Goal: Task Accomplishment & Management: Manage account settings

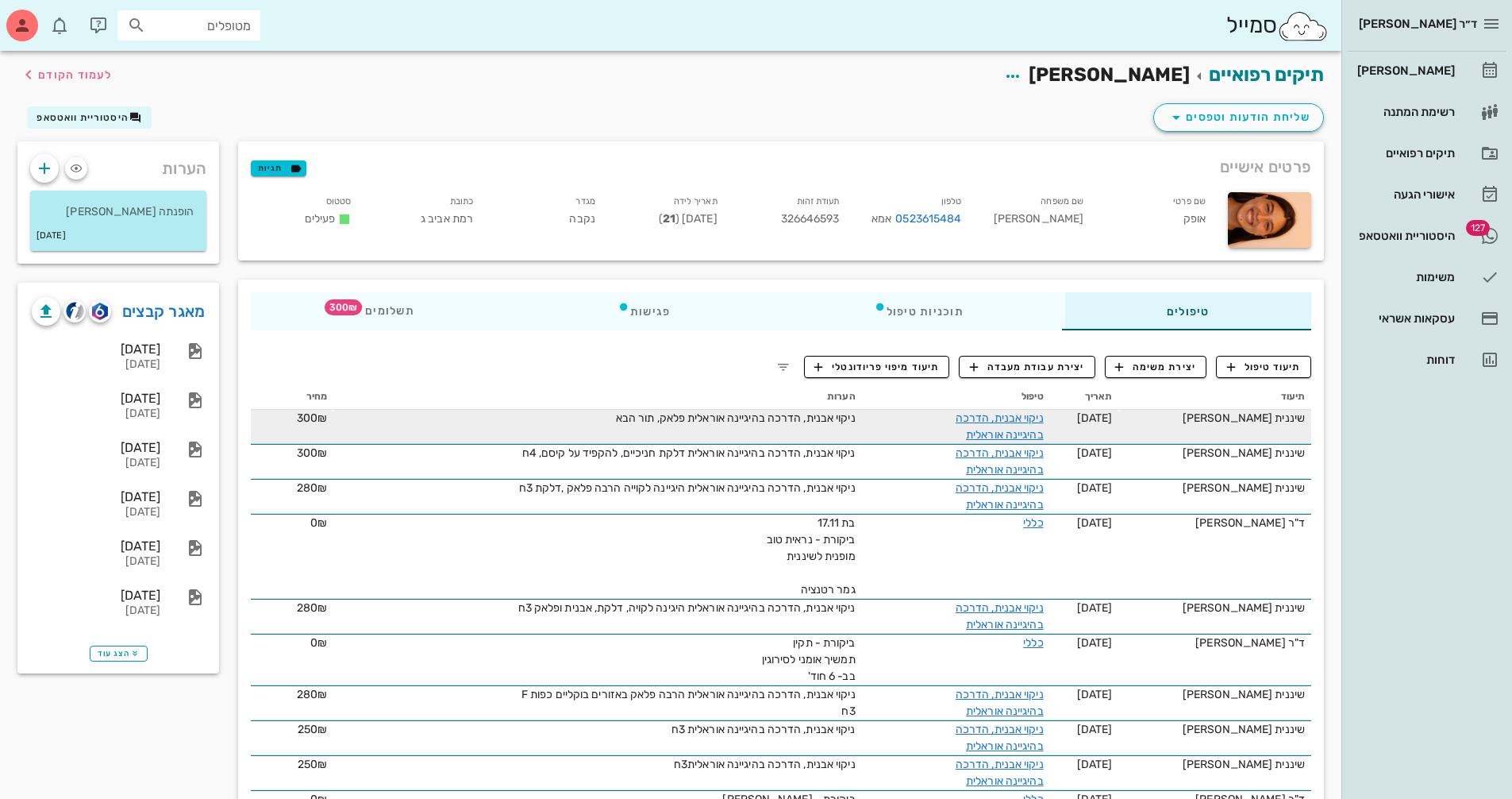
click at [1029, 425] on div "ניקוי אבנית, הדרכה בהיגיינה אוראלית" at bounding box center [983, 426] width 119 height 33
click at [1027, 420] on link "ניקוי אבנית, הדרכה בהיגיינה אוראלית" at bounding box center [1000, 426] width 88 height 30
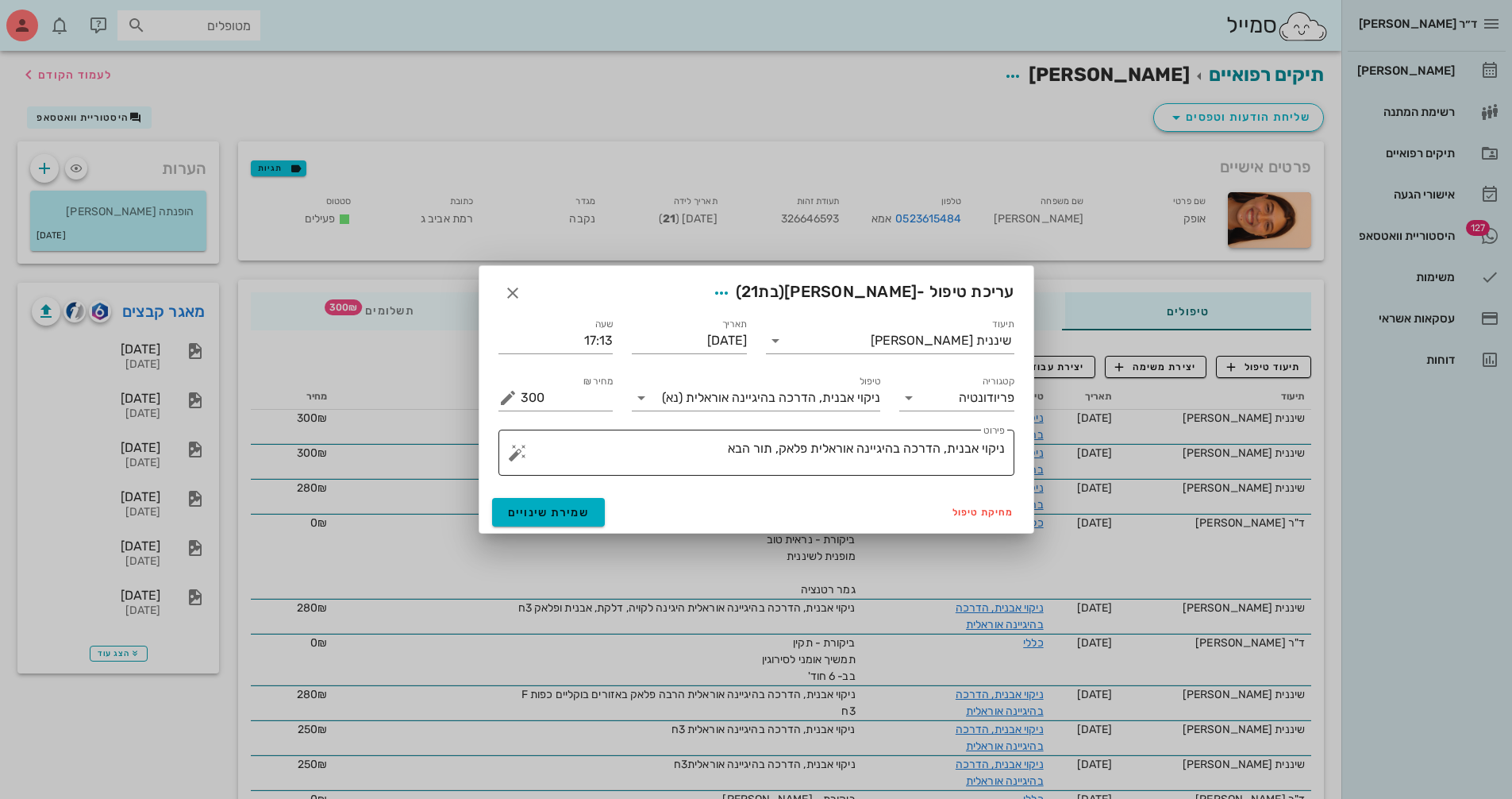
click at [774, 448] on textarea "ניקוי אבנית, הדרכה בהיגיינה אוראלית פלאק, תור הבא" at bounding box center [762, 456] width 484 height 38
click at [772, 447] on textarea "ניקוי אבנית, הדרכה בהיגיינה אוראלית פלאק, תור הבא" at bounding box center [762, 456] width 484 height 38
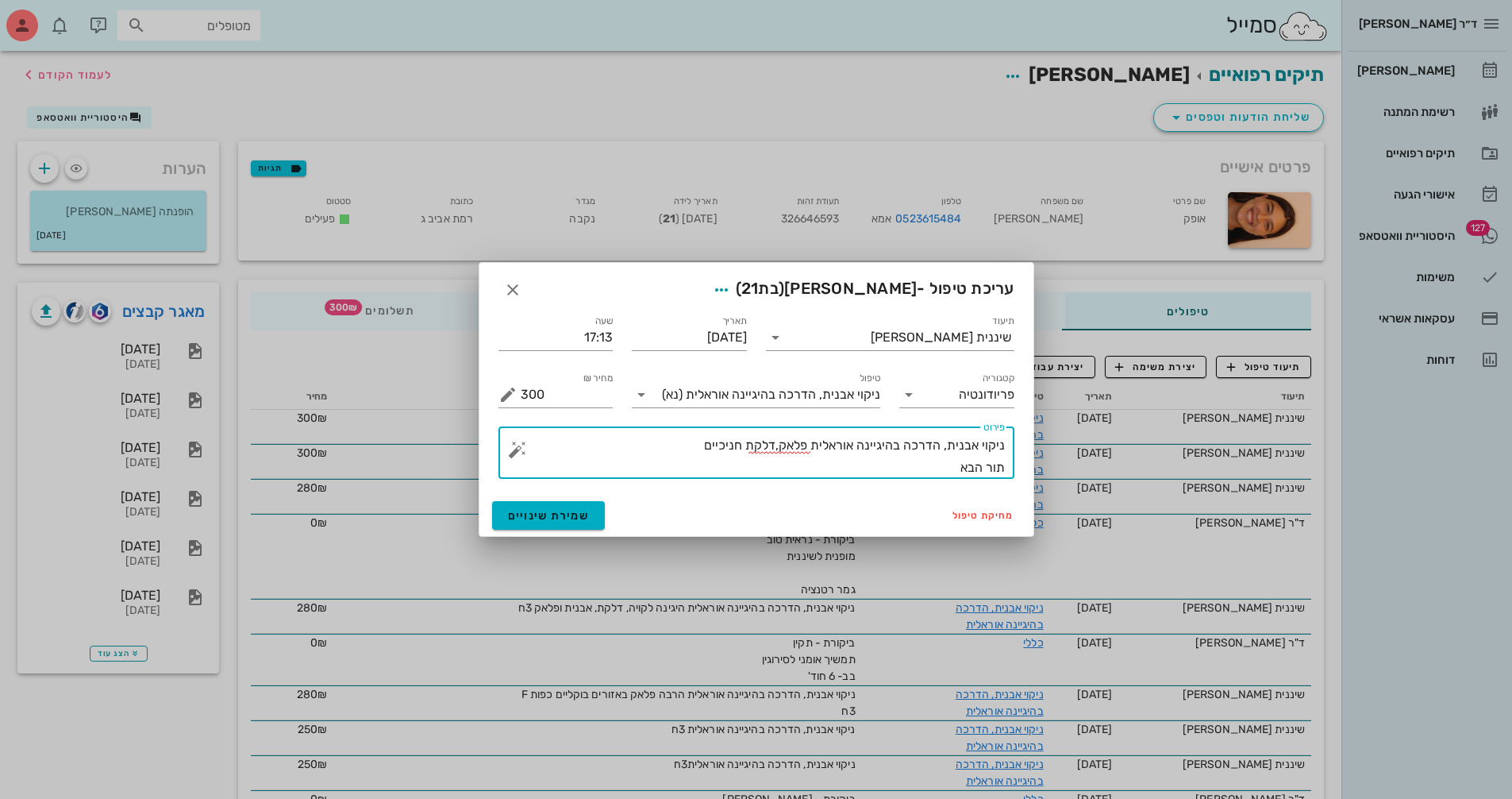
click at [699, 448] on textarea "ניקוי אבנית, הדרכה בהיגיינה אוראלית פלאק,דלקת חניכיים תור הבא" at bounding box center [762, 455] width 484 height 44
type textarea "ניקוי אבנית, הדרכה בהיגיינה אוראלית פלאק,דלקת חניכיים טיפול הבאה כפות פלו' 6ח ת…"
drag, startPoint x: 533, startPoint y: 506, endPoint x: 542, endPoint y: 506, distance: 9.0
click at [534, 506] on button "שמירת שינויים" at bounding box center [548, 514] width 114 height 28
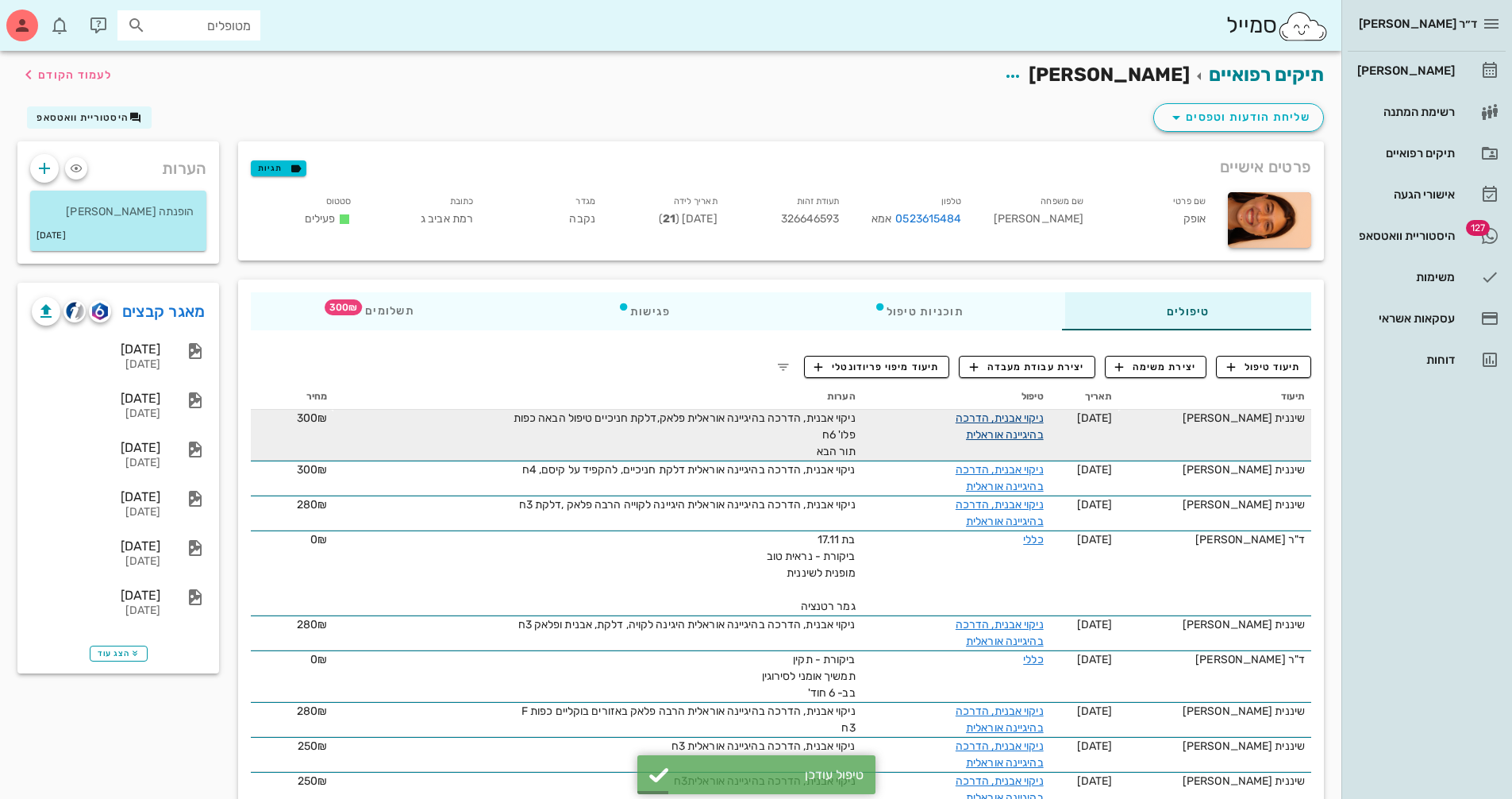
click at [1000, 417] on link "ניקוי אבנית, הדרכה בהיגיינה אוראלית" at bounding box center [1000, 426] width 88 height 30
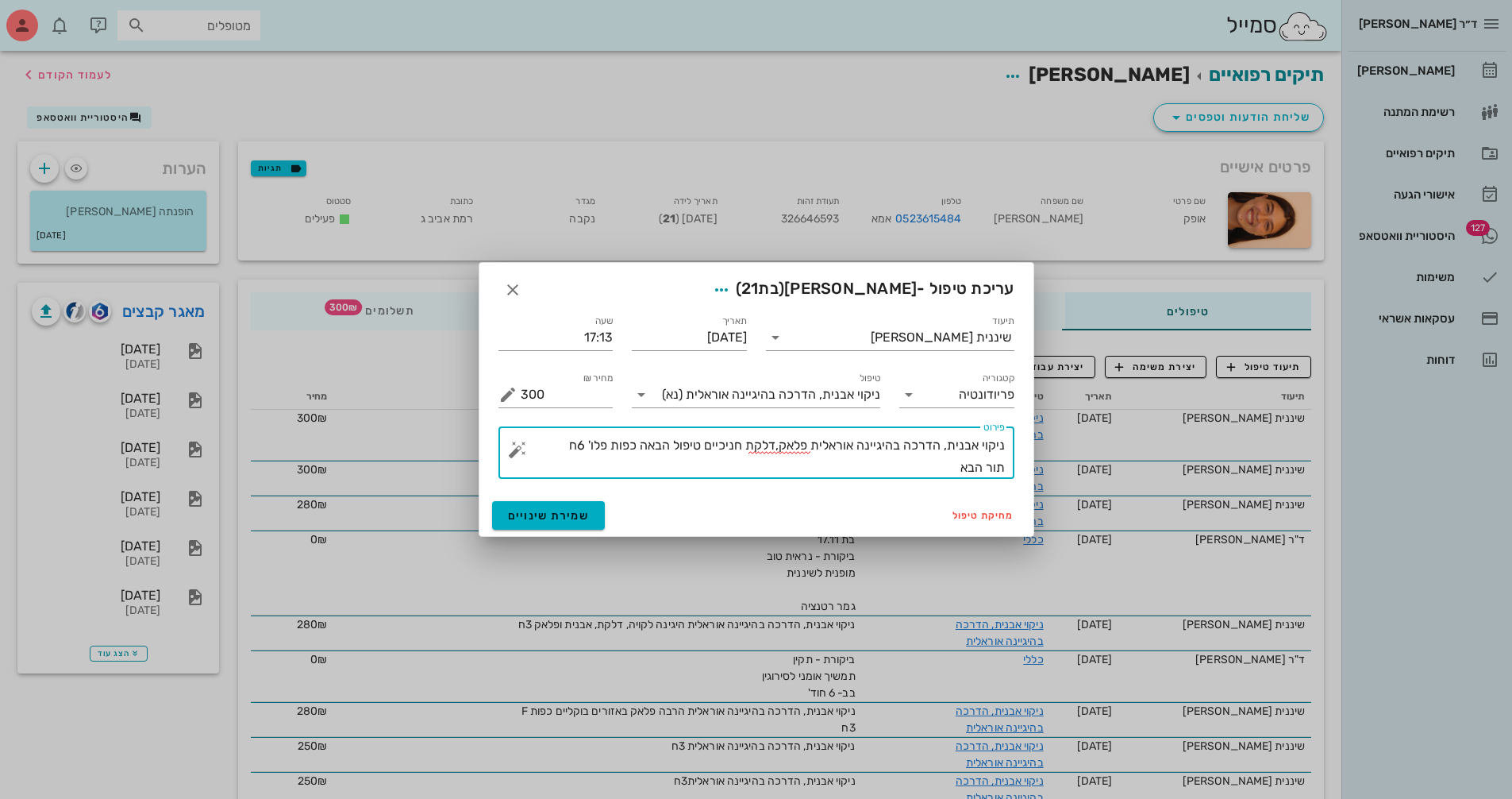
drag, startPoint x: 957, startPoint y: 468, endPoint x: 1052, endPoint y: 478, distance: 95.5
type textarea "ניקוי אבנית, הדרכה בהיגיינה אוראלית פלאק,דלקת חניכיים טיפול הבאה כפות פלו' 6ח"
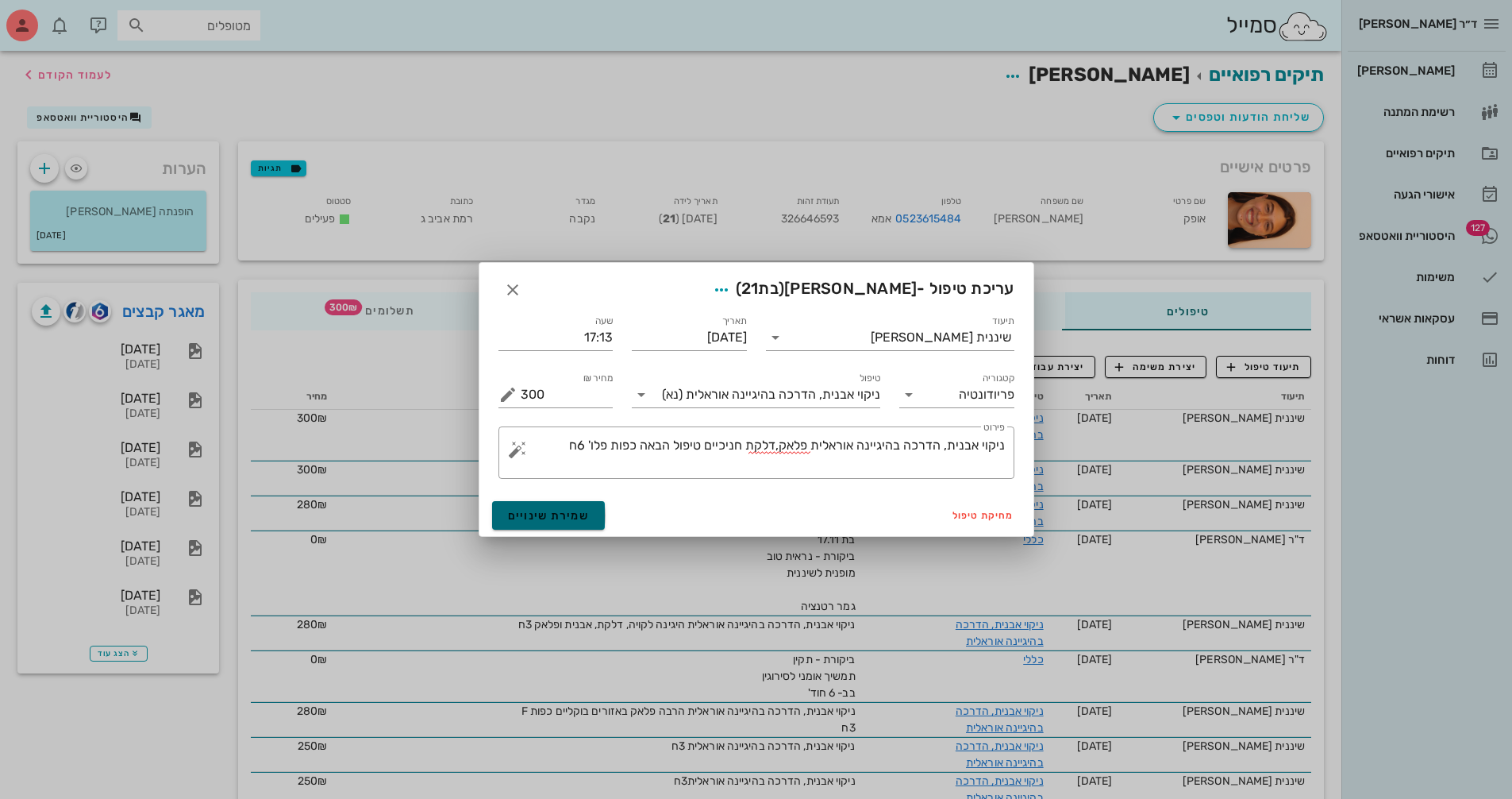
click at [562, 518] on span "שמירת שינויים" at bounding box center [548, 515] width 81 height 14
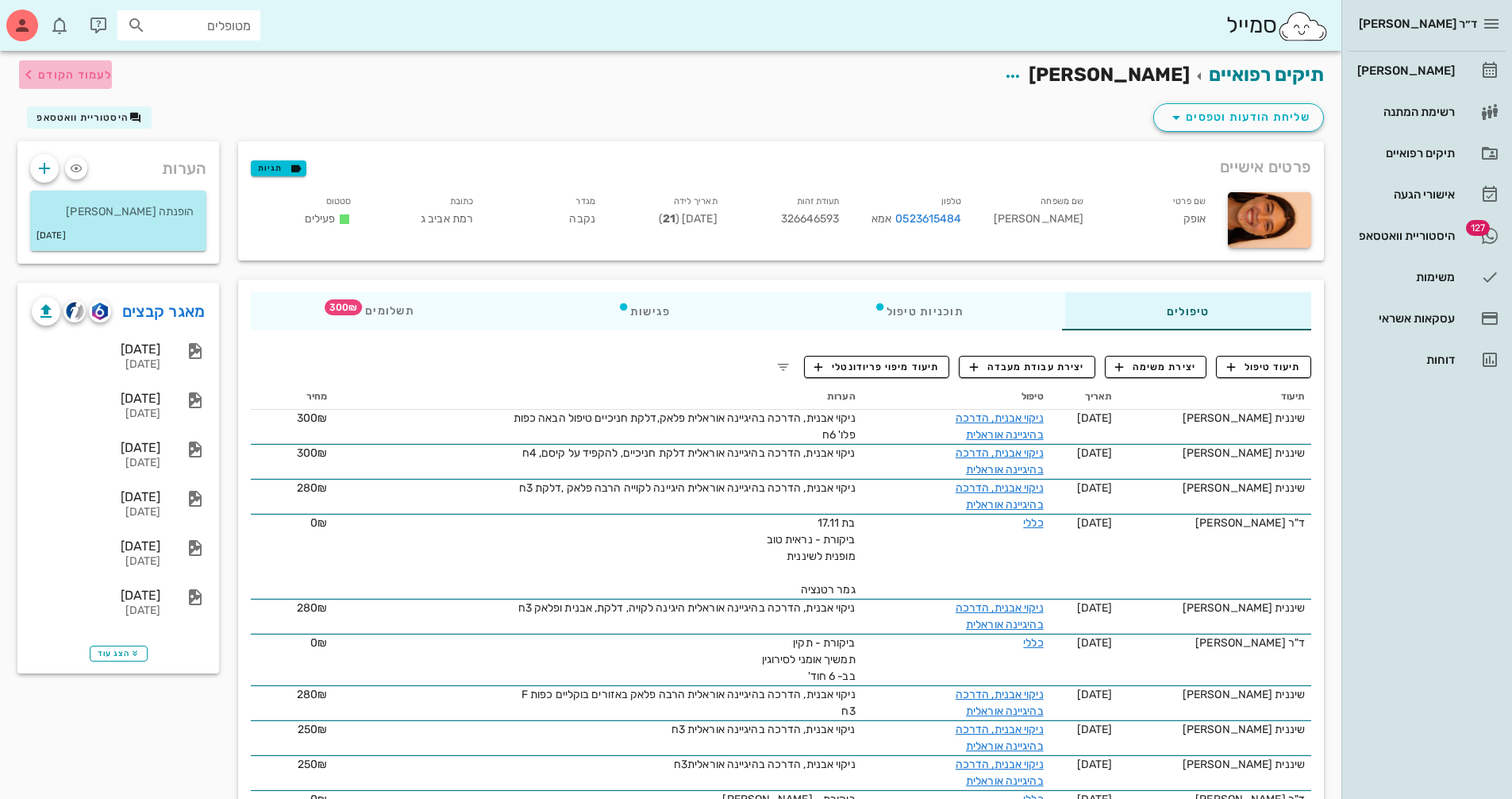
click at [85, 79] on span "לעמוד הקודם" at bounding box center [75, 76] width 74 height 14
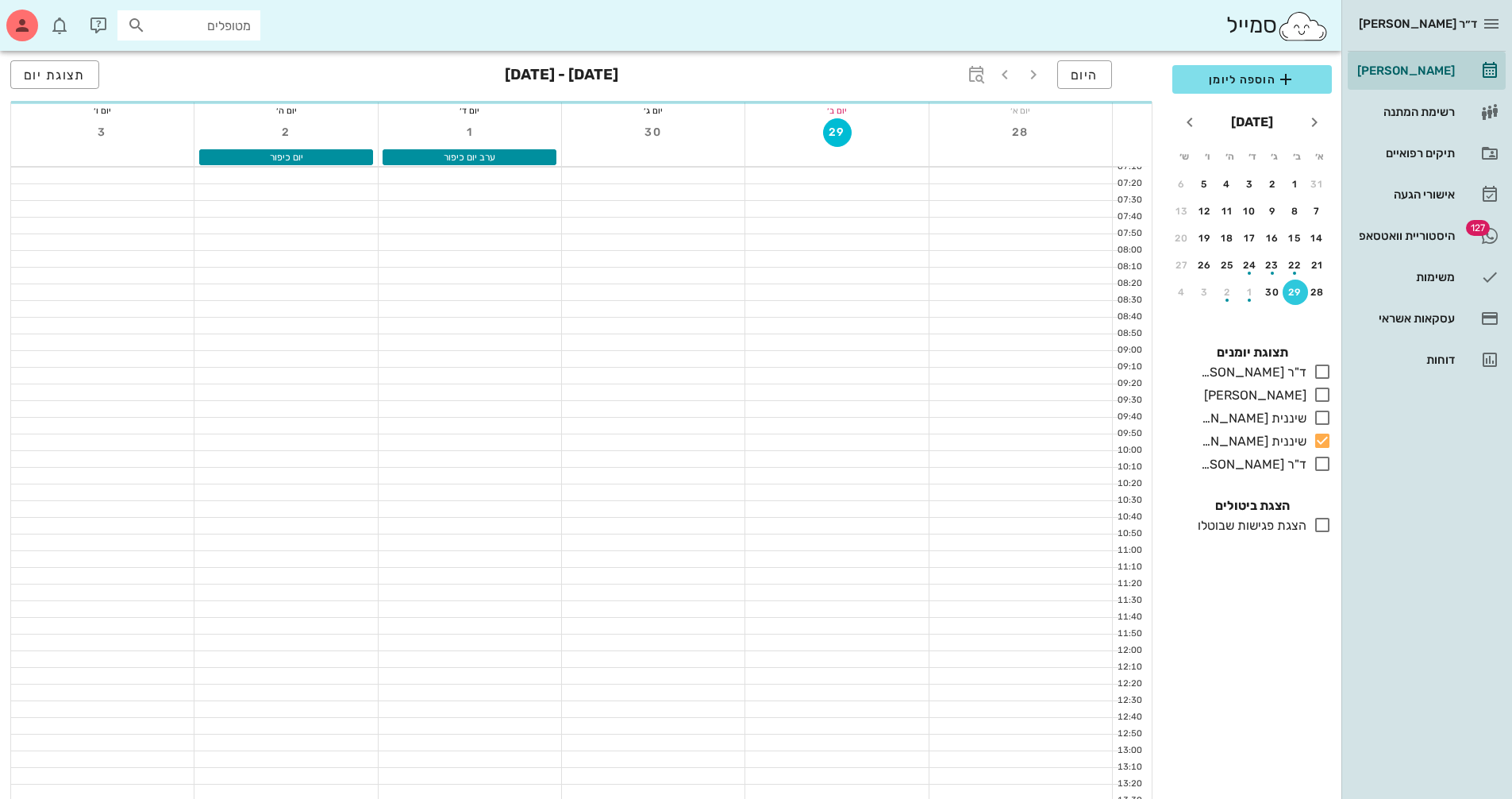
scroll to position [752, 0]
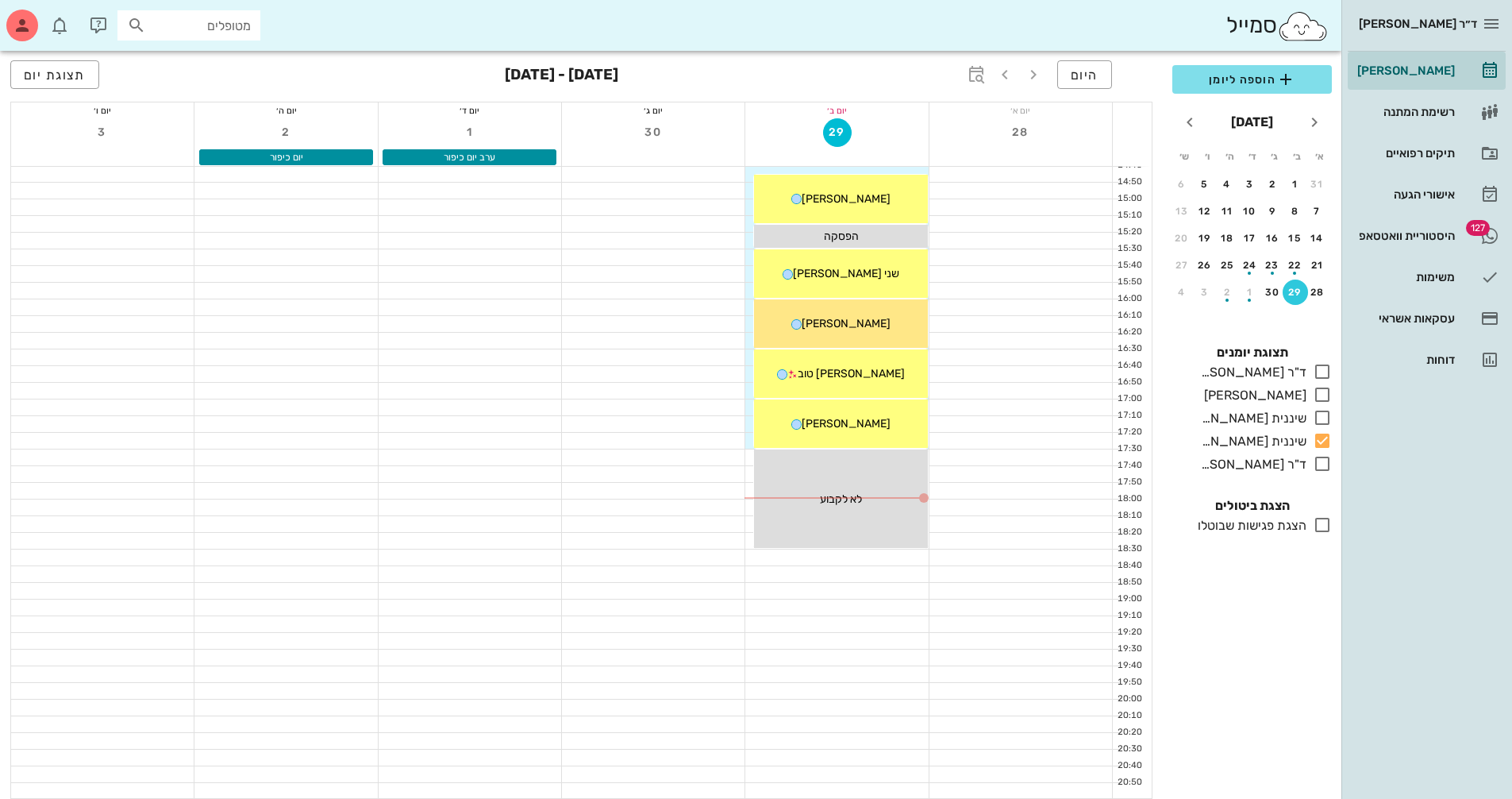
drag, startPoint x: 903, startPoint y: 368, endPoint x: 539, endPoint y: 417, distance: 367.3
click at [531, 418] on div at bounding box center [470, 424] width 182 height 16
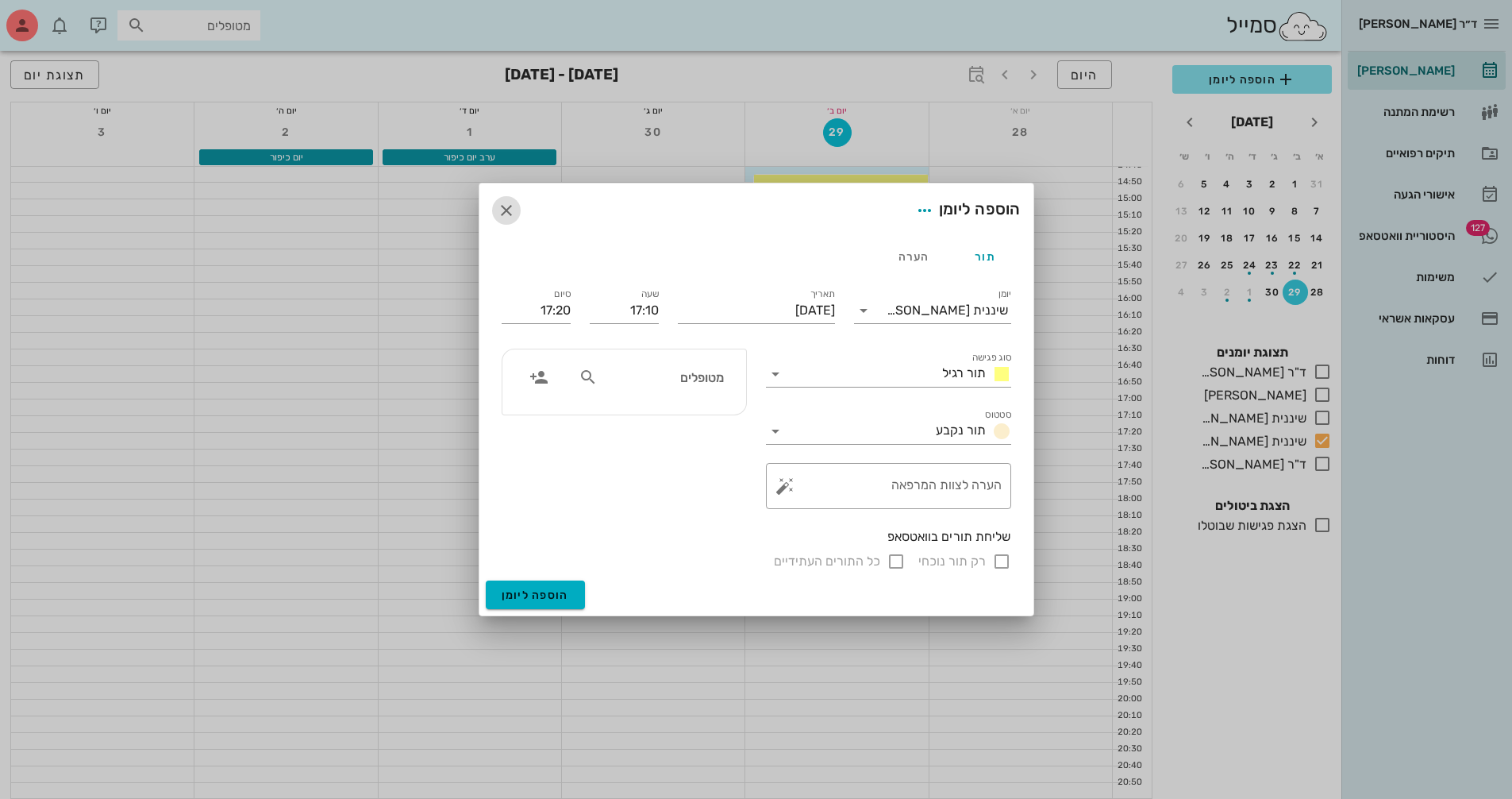
drag, startPoint x: 508, startPoint y: 212, endPoint x: 540, endPoint y: 218, distance: 32.6
click at [508, 212] on icon "button" at bounding box center [505, 210] width 19 height 19
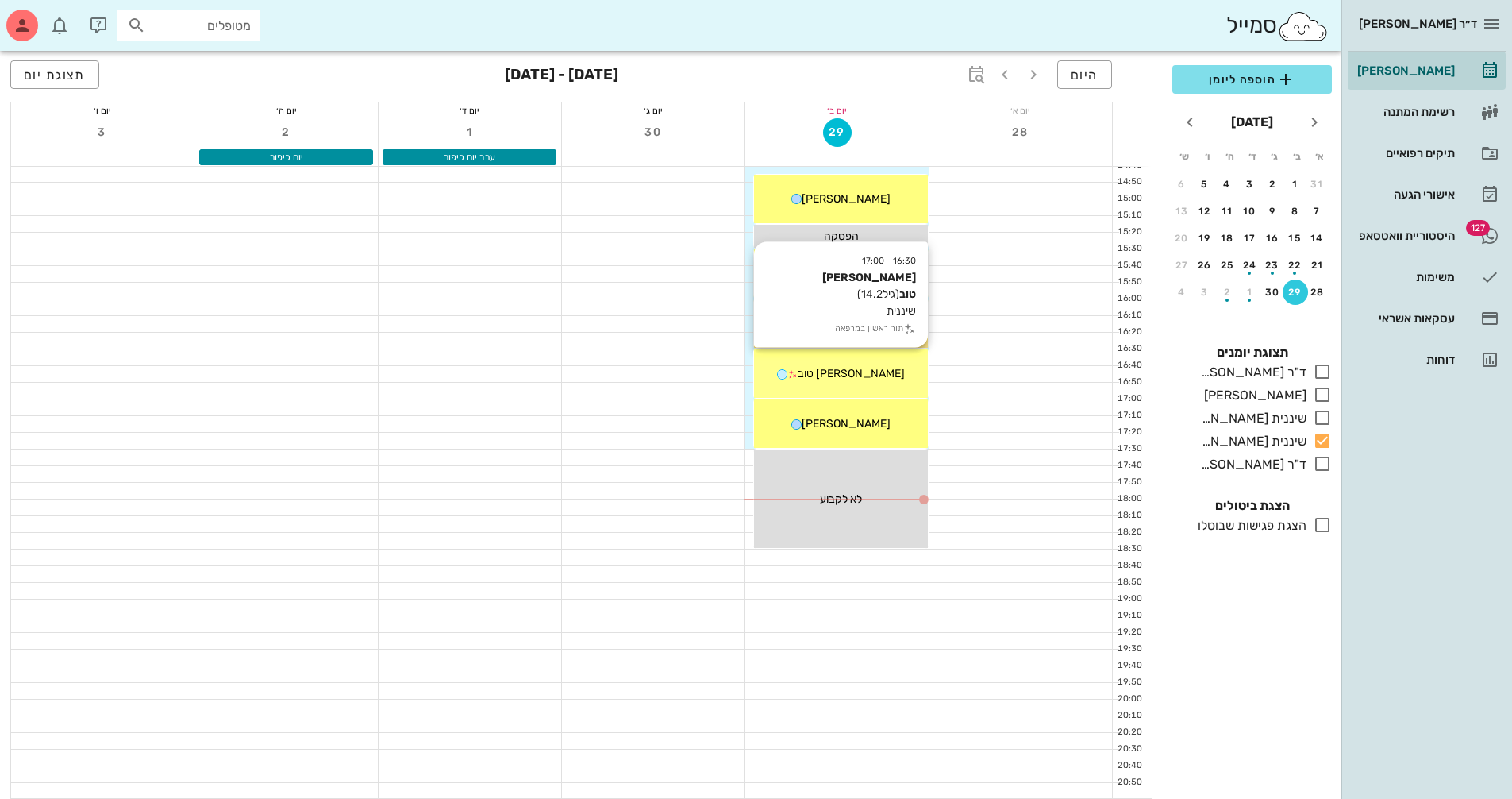
click at [890, 380] on div "[PERSON_NAME] טוב" at bounding box center [840, 373] width 173 height 17
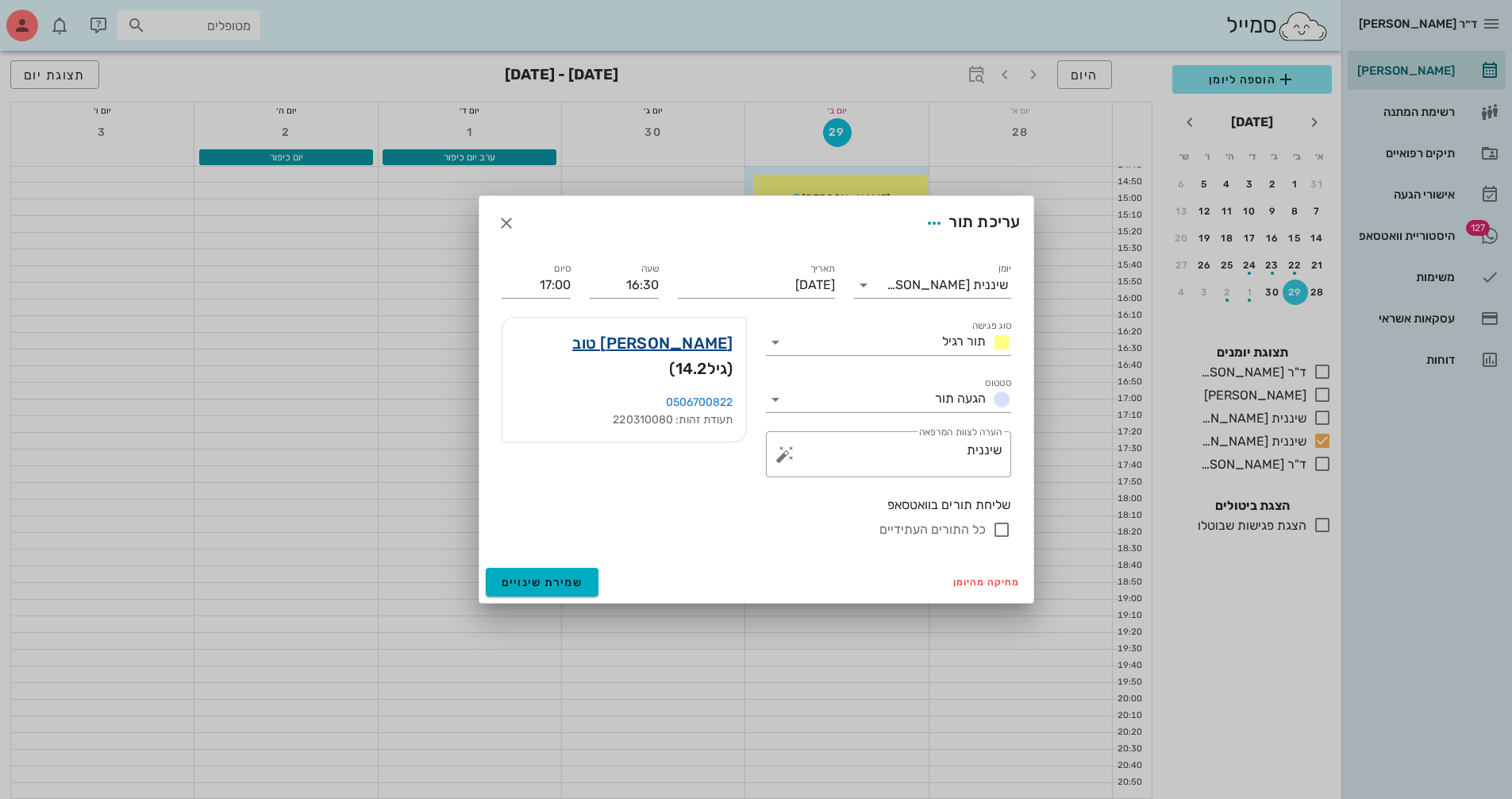
click at [662, 344] on link "[PERSON_NAME] טוב" at bounding box center [652, 343] width 160 height 26
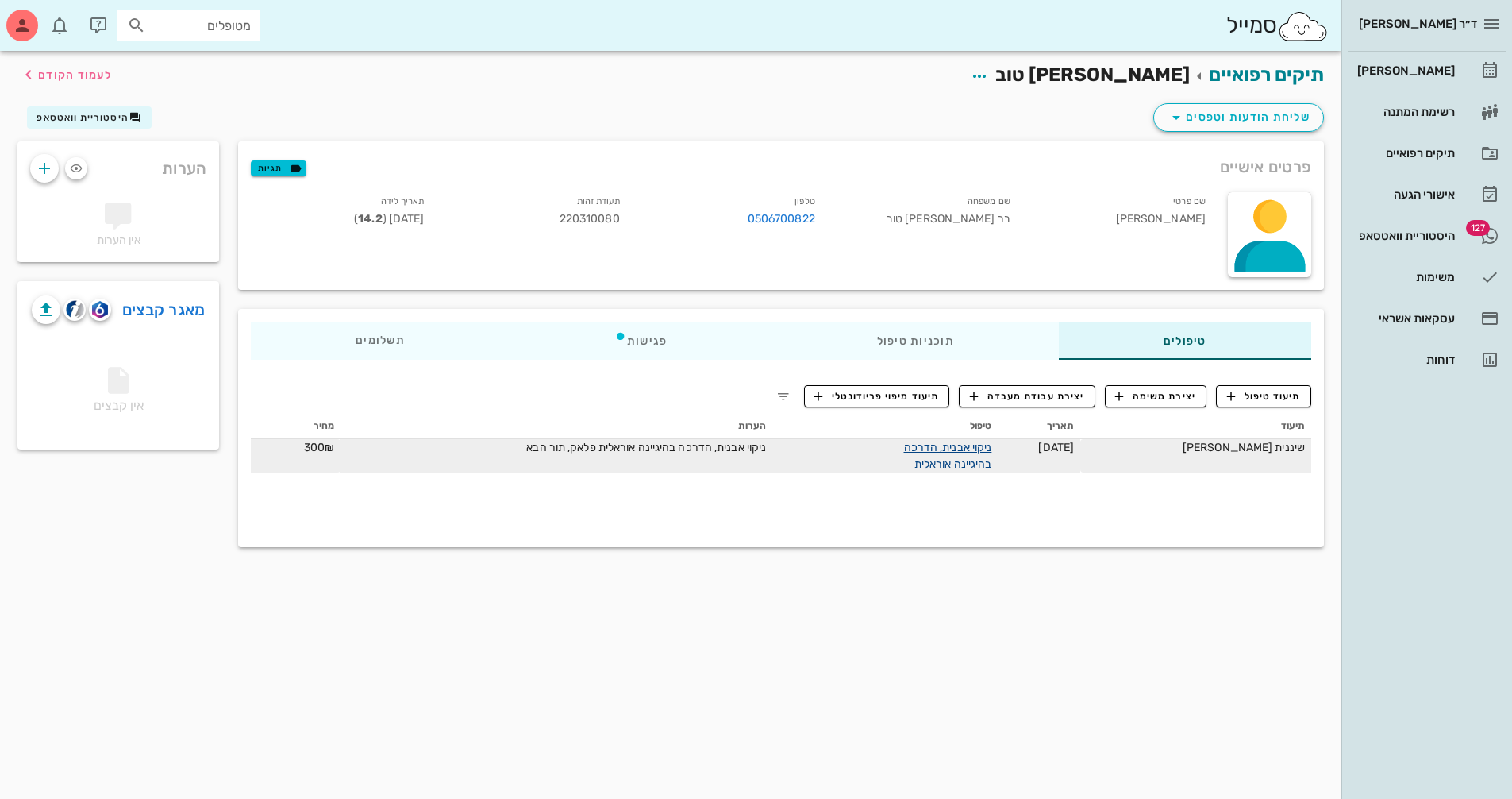
click at [992, 447] on link "ניקוי אבנית, הדרכה בהיגיינה אוראלית" at bounding box center [948, 455] width 88 height 30
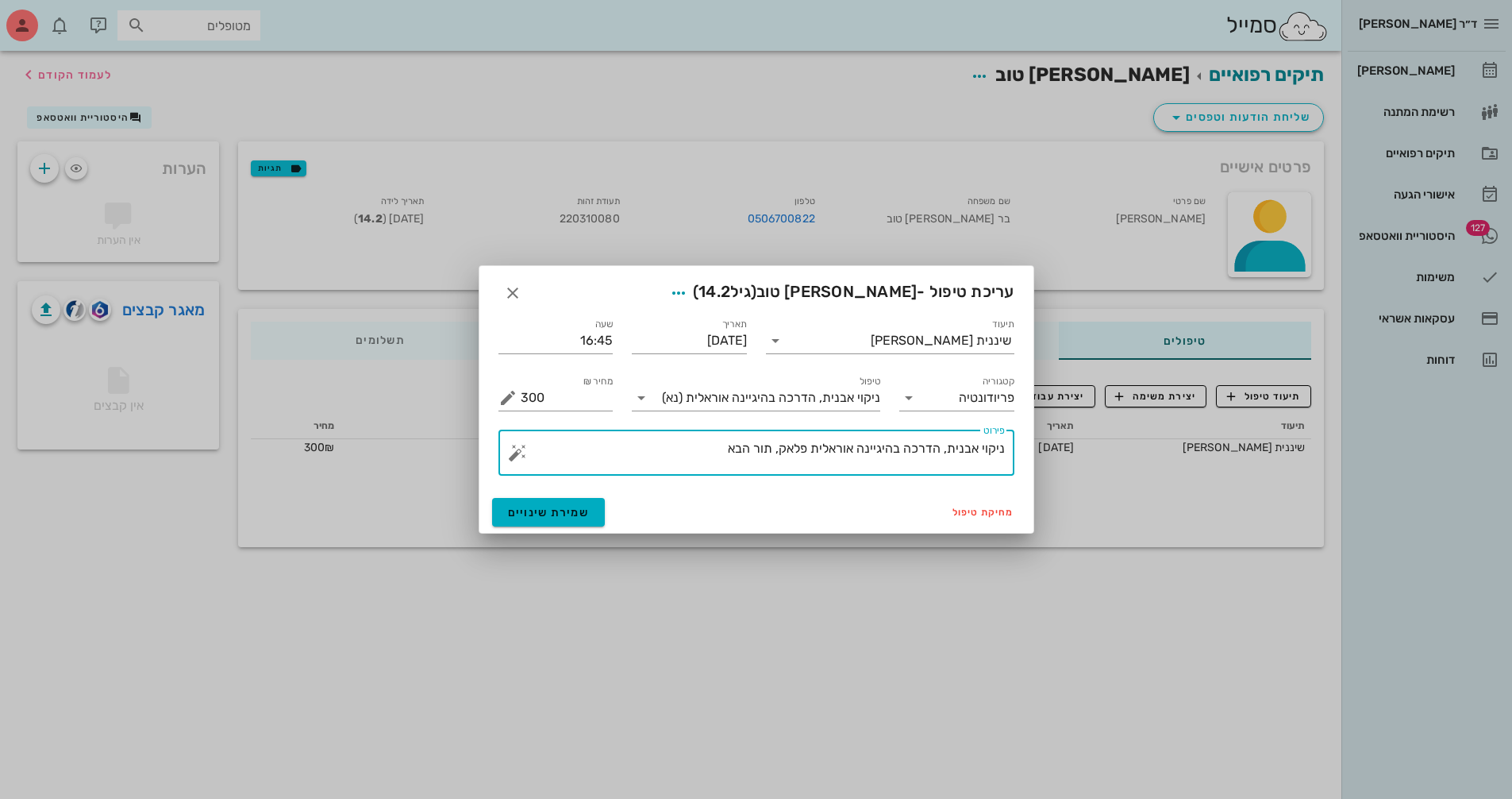
click at [778, 447] on textarea "ניקוי אבנית, הדרכה בהיגיינה אוראלית פלאק, תור הבא" at bounding box center [762, 456] width 484 height 38
click at [600, 452] on textarea "ניקוי אבנית, הדרכה בהיגיינה אוראלית פלאק,היגיינה סבירה, כפות פלו' תור הבא" at bounding box center [762, 456] width 484 height 38
type textarea "ניקוי אבנית, הדרכה בהיגיינה אוראלית פלאק,היגיינה סבירה, כפות פלו' תור הבא 6ח"
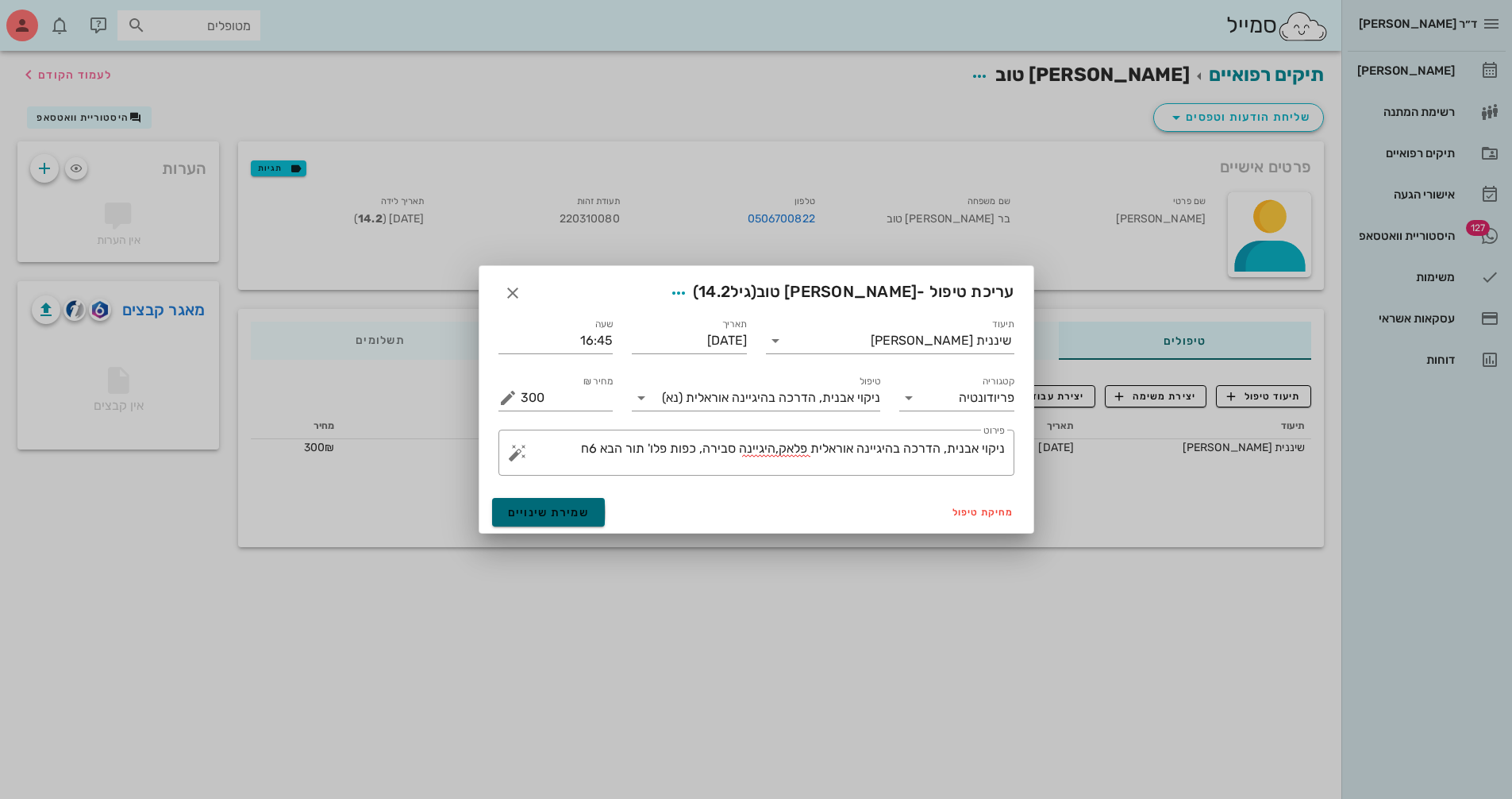
click at [549, 500] on button "שמירת שינויים" at bounding box center [548, 511] width 114 height 28
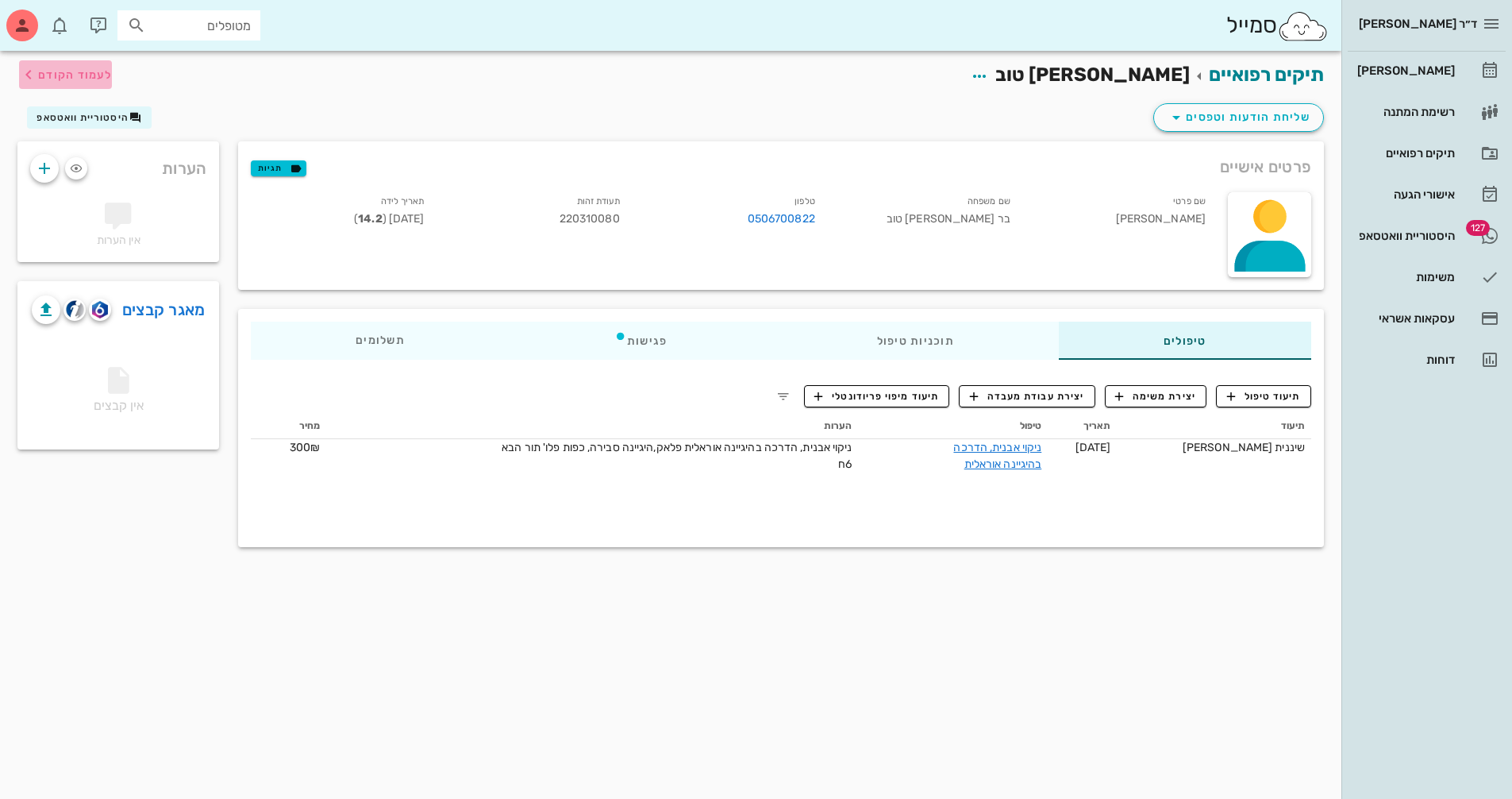
click at [74, 74] on span "לעמוד הקודם" at bounding box center [75, 76] width 74 height 14
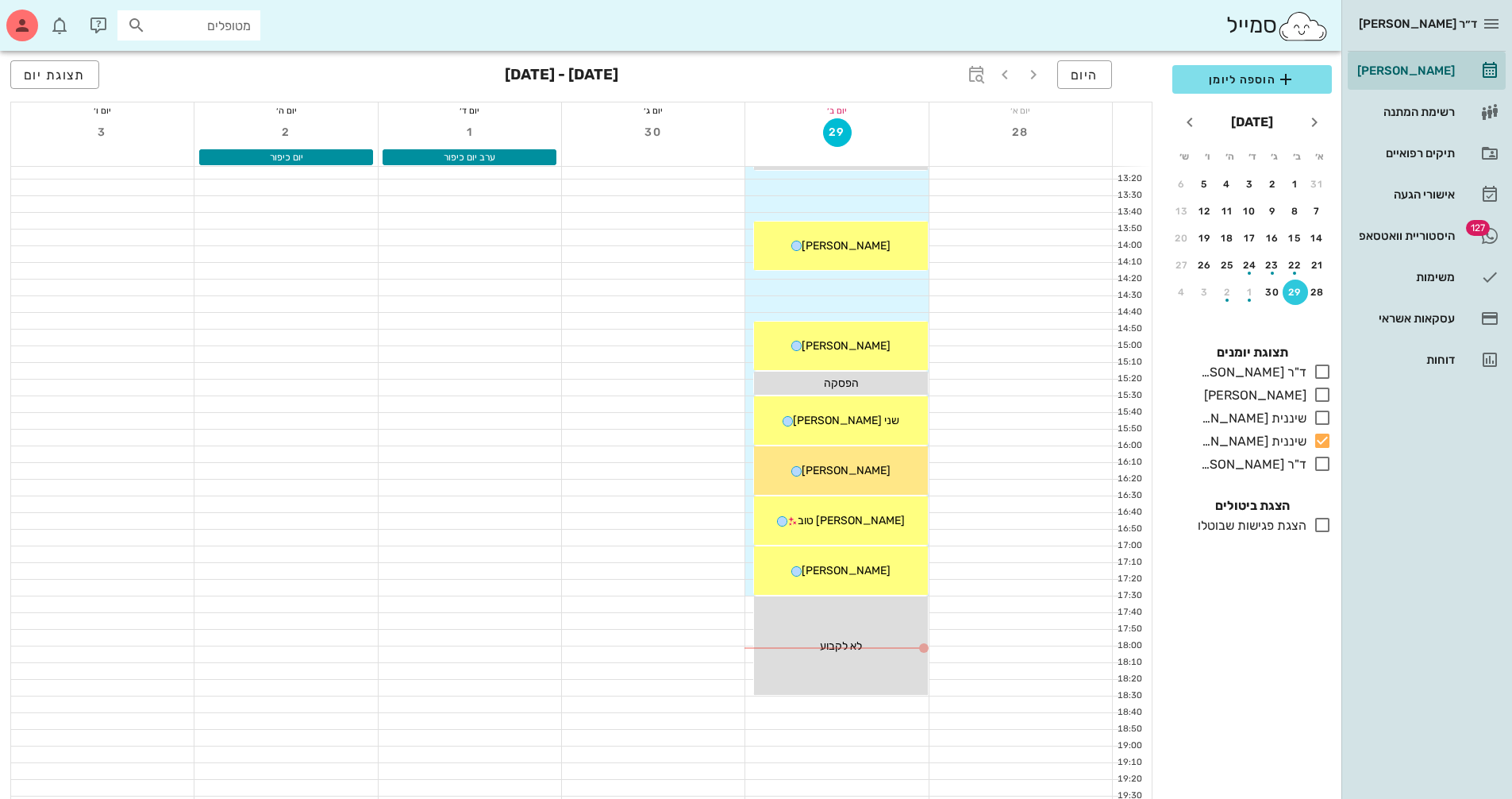
scroll to position [593, 0]
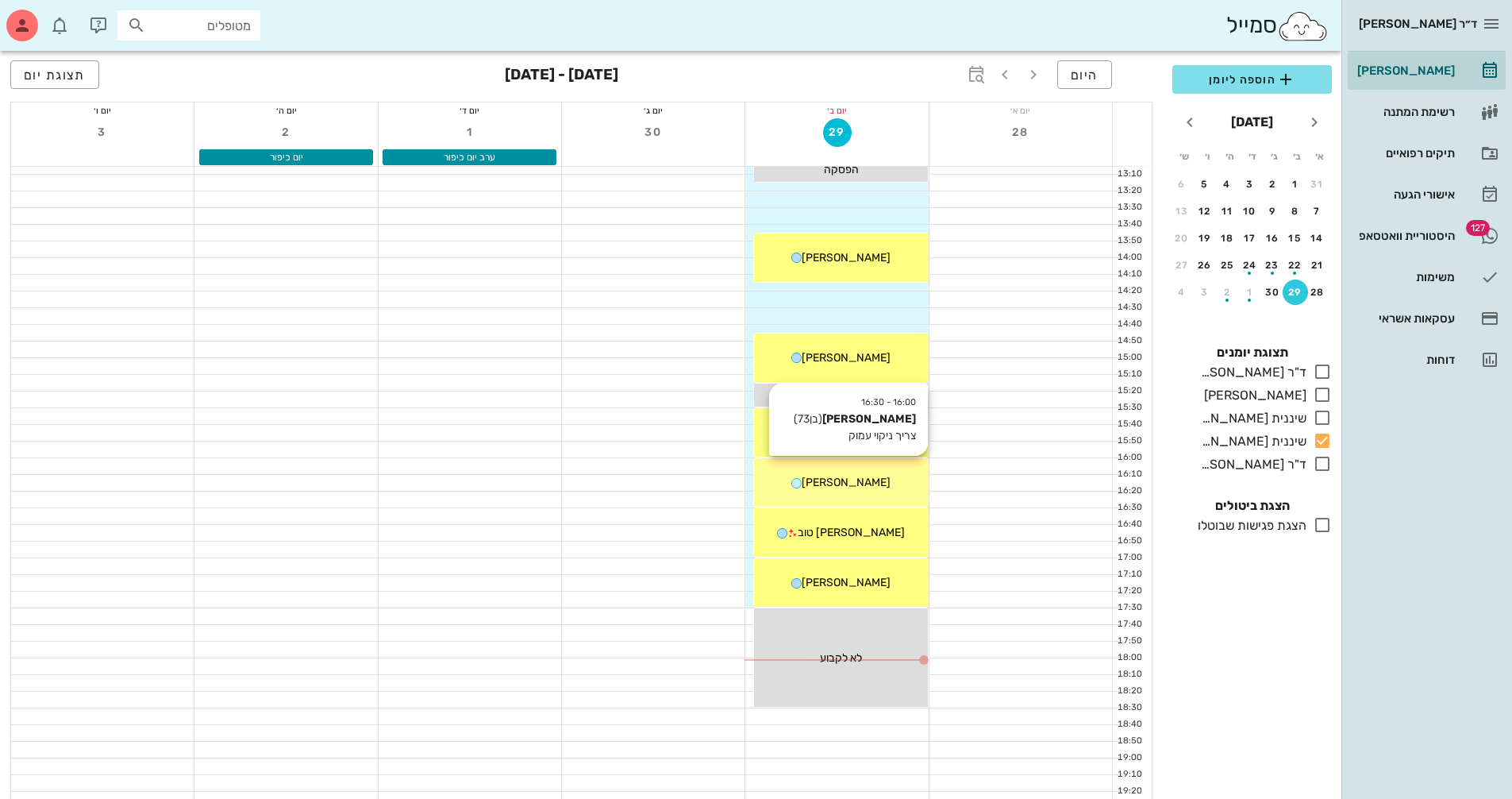
click at [866, 488] on span "[PERSON_NAME]" at bounding box center [846, 482] width 89 height 14
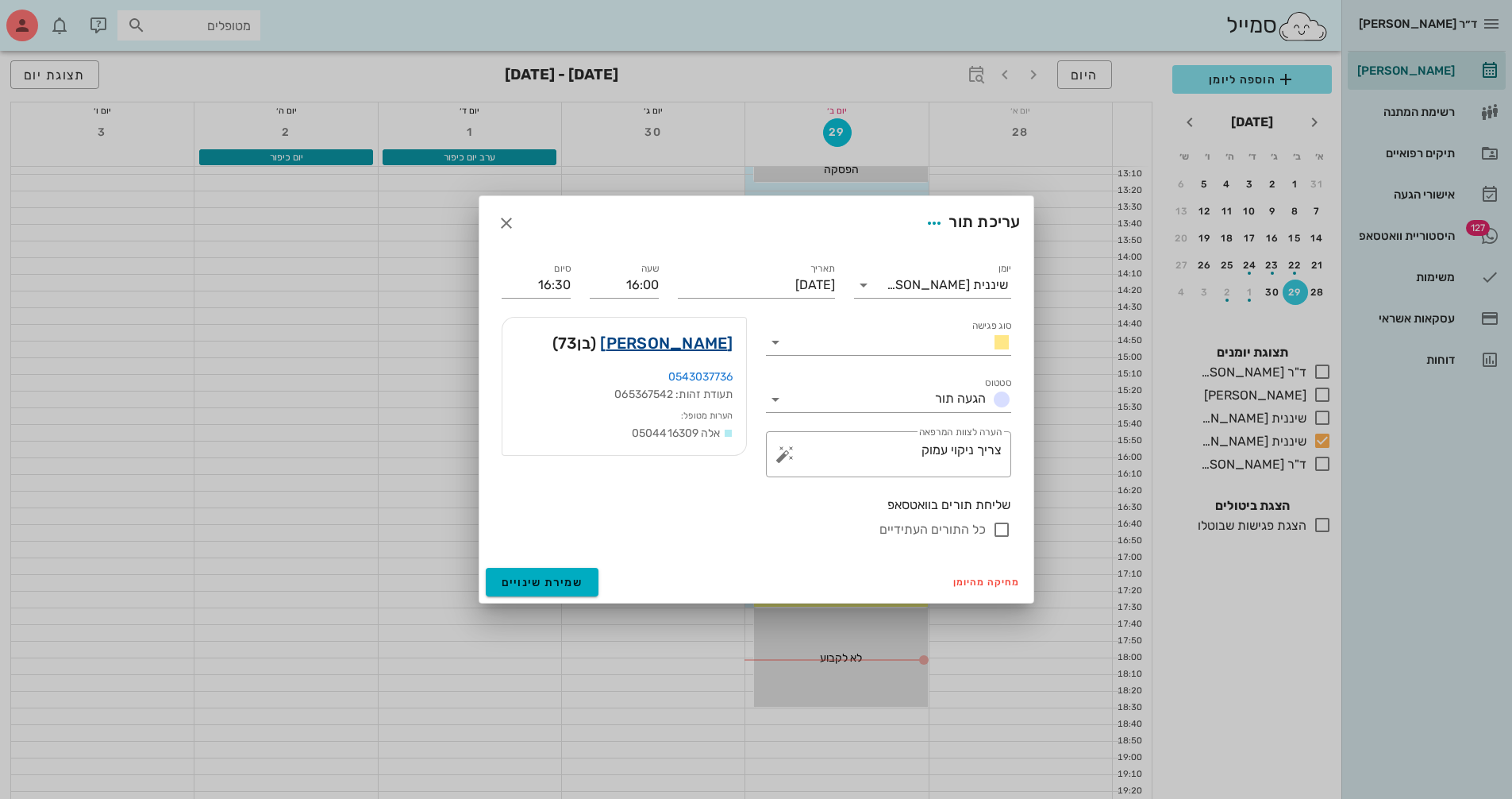
click at [687, 342] on link "[PERSON_NAME]" at bounding box center [665, 343] width 132 height 26
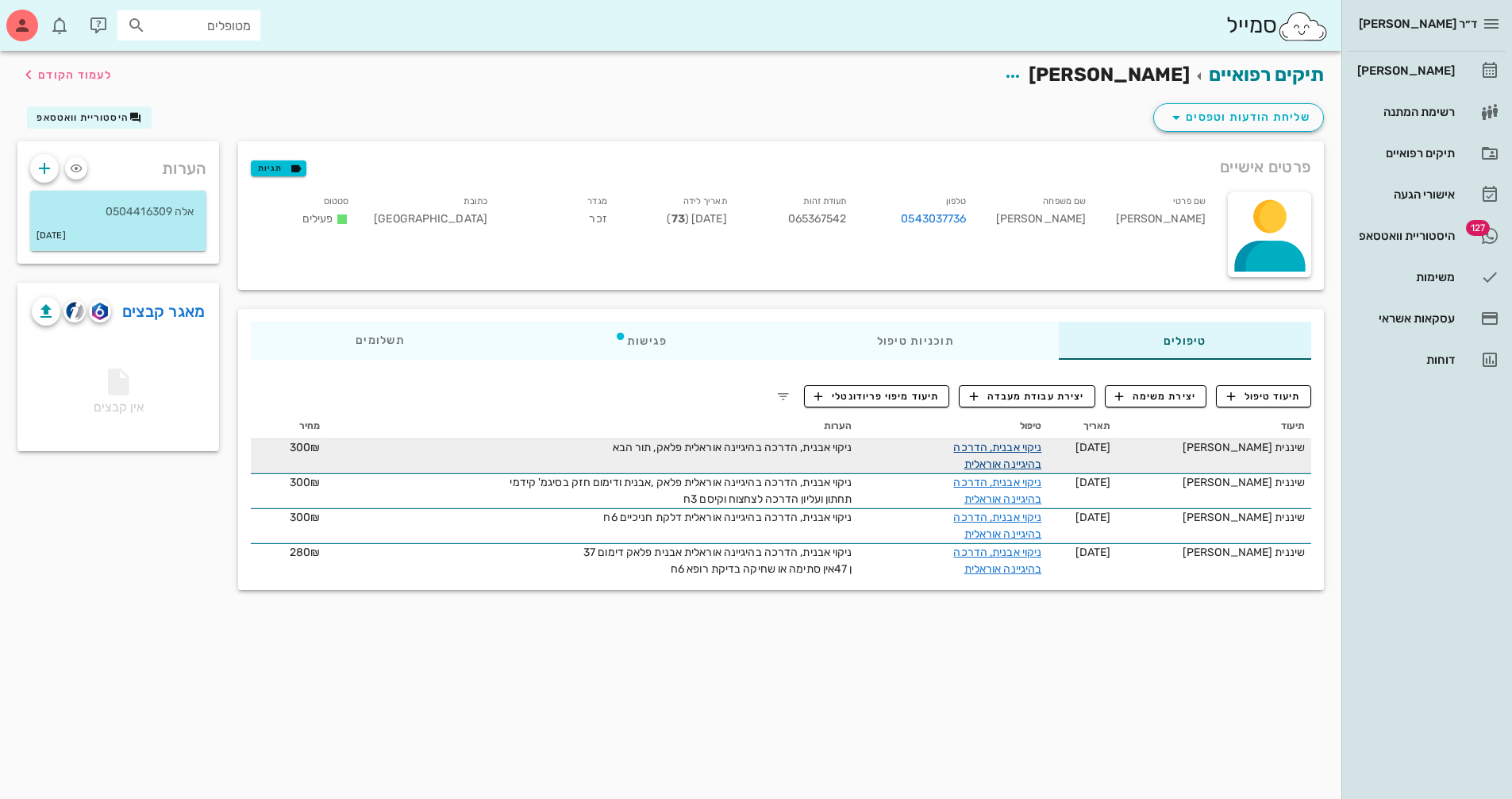
click at [1016, 450] on link "ניקוי אבנית, הדרכה בהיגיינה אוראלית" at bounding box center [997, 455] width 88 height 30
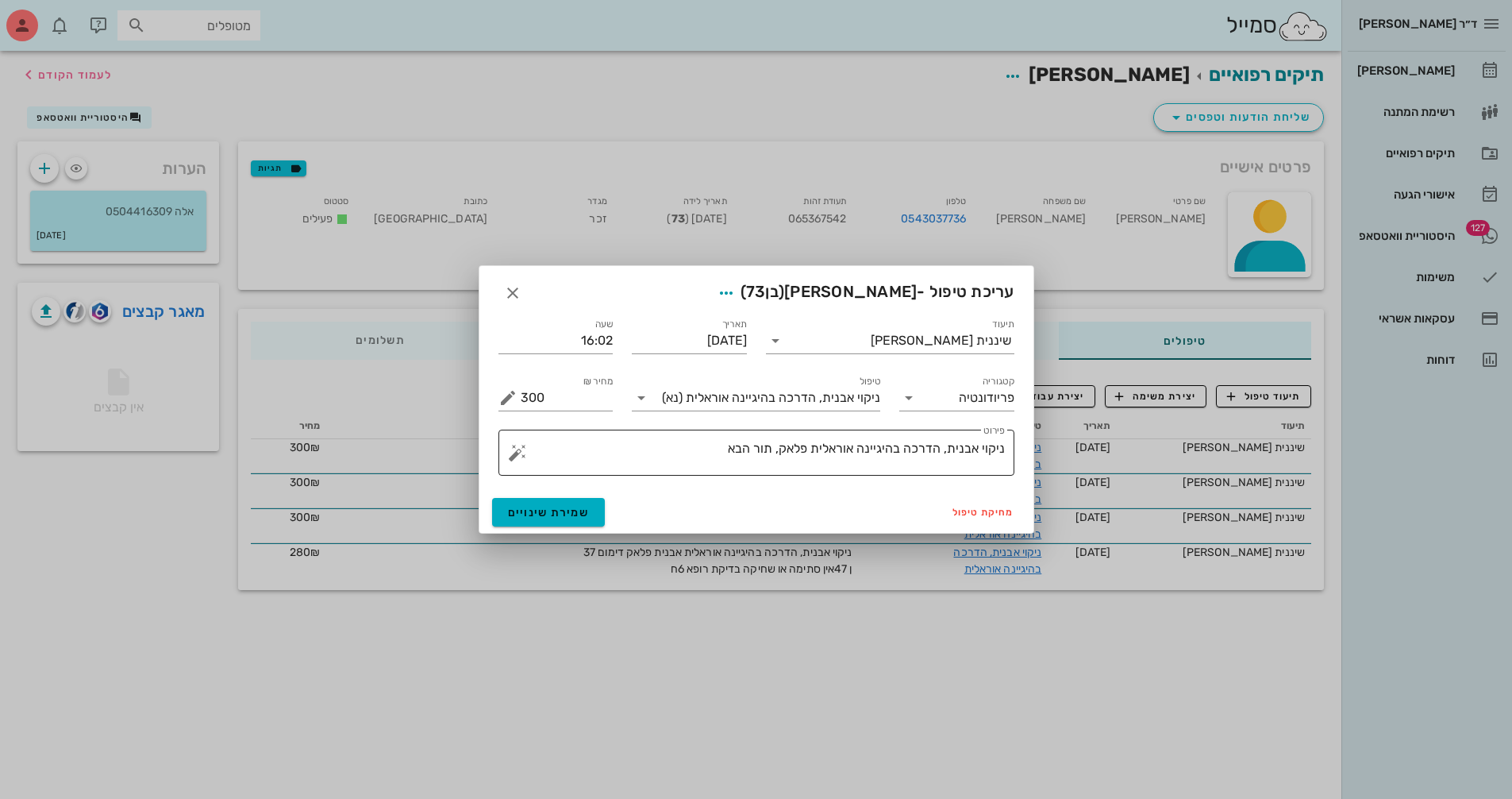
click at [774, 449] on textarea "ניקוי אבנית, הדרכה בהיגיינה אוראלית פלאק, תור הבא" at bounding box center [762, 456] width 484 height 38
drag, startPoint x: 775, startPoint y: 447, endPoint x: 813, endPoint y: 454, distance: 38.6
click at [786, 447] on textarea "ניקוי אבנית, הדרכה בהיגיינה אוראלית פלאק, דימום תור הבא" at bounding box center [762, 456] width 484 height 38
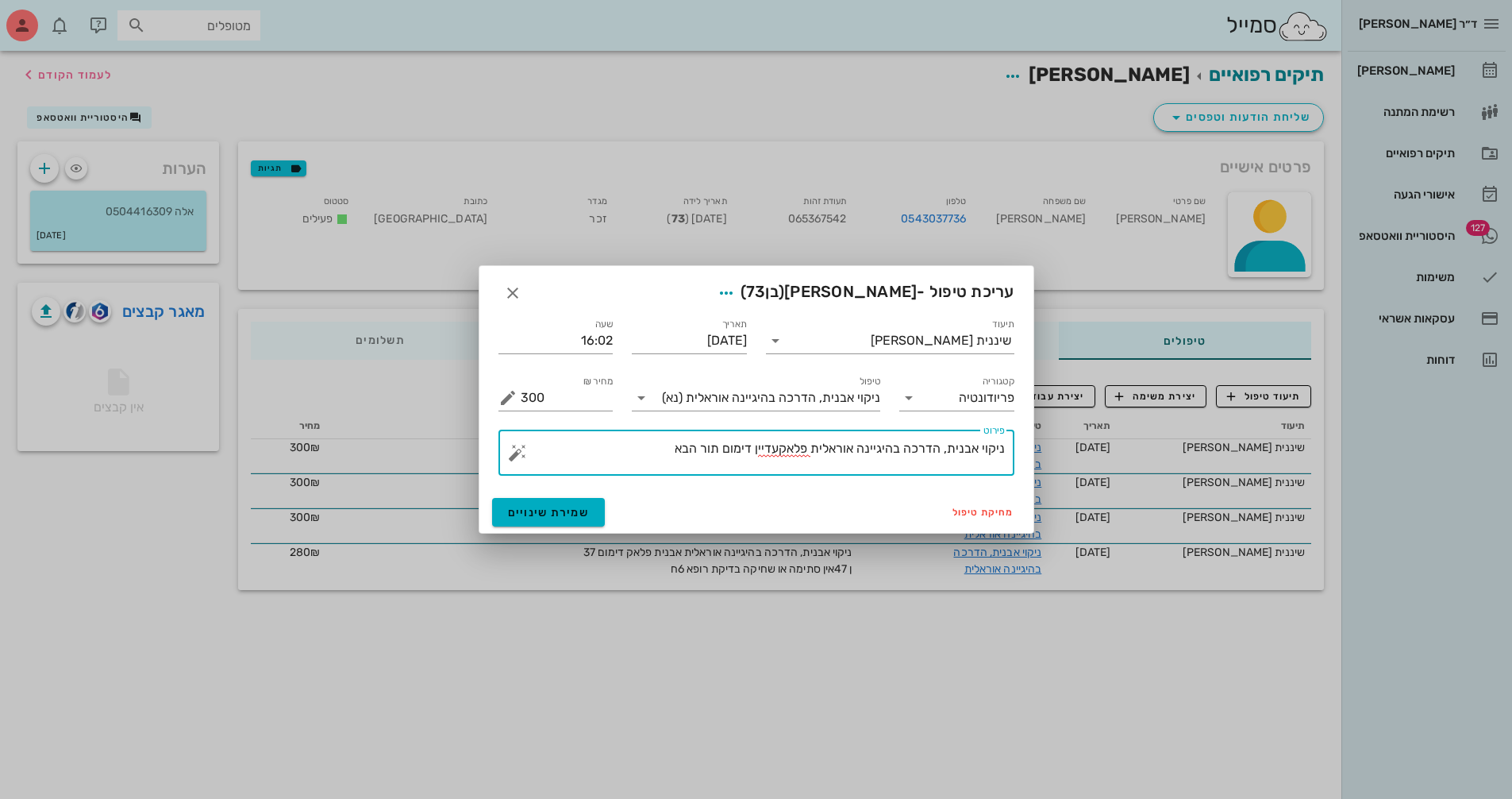
click at [723, 449] on textarea "ניקוי אבנית, הדרכה בהיגיינה אוראלית פלאקעדיין דימום תור הבא" at bounding box center [762, 456] width 484 height 38
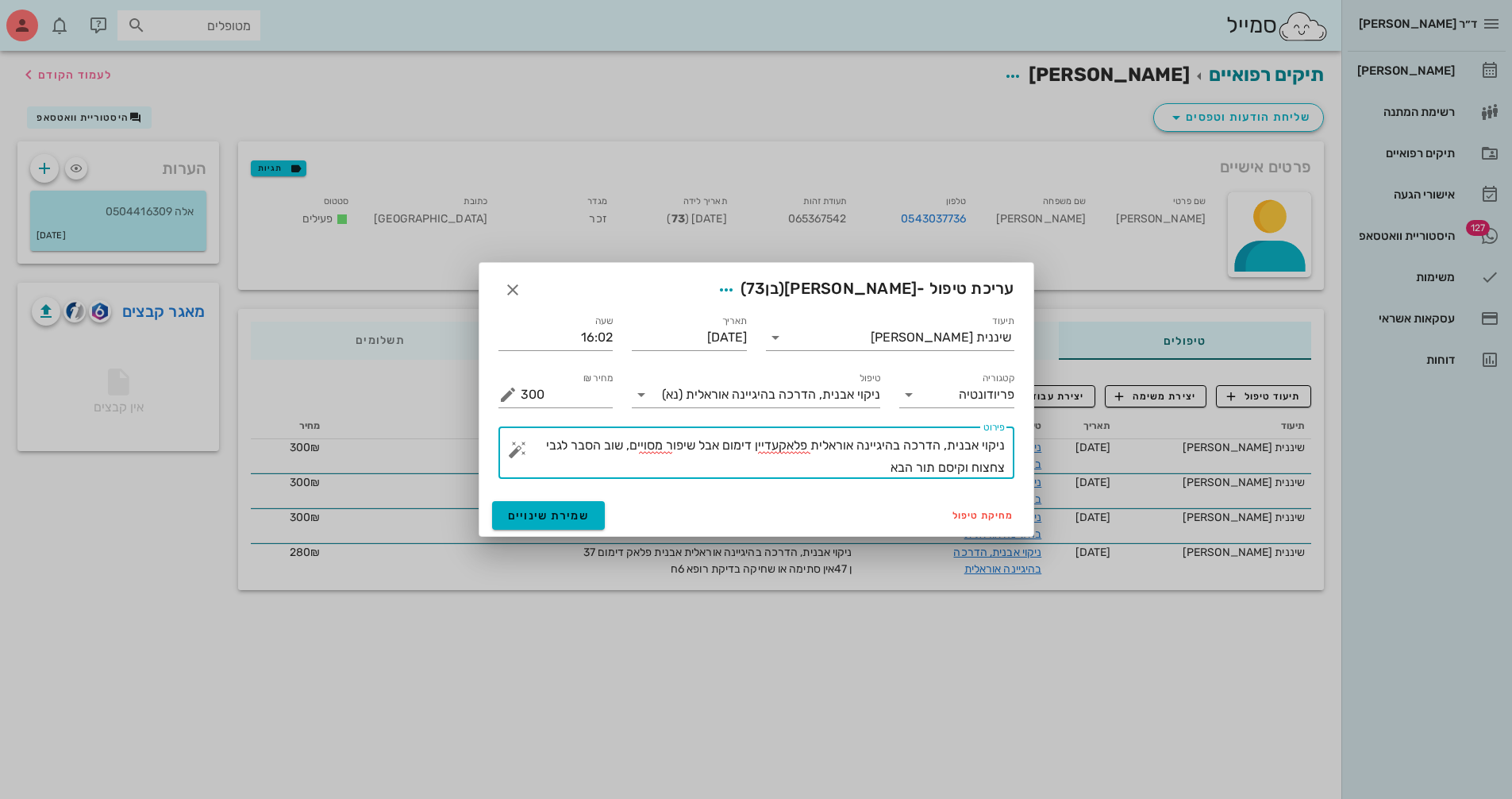
click at [877, 460] on textarea "ניקוי אבנית, הדרכה בהיגיינה אוראלית פלאקעדיין דימום אבל שיפור מסויים, שוב הסבר …" at bounding box center [762, 455] width 484 height 44
type textarea "ניקוי אבנית, הדרכה בהיגיינה אוראלית פלאקעדיין דימום אבל שיפור מסויים, שוב הסבר …"
click at [570, 512] on span "שמירת שינויים" at bounding box center [548, 515] width 81 height 14
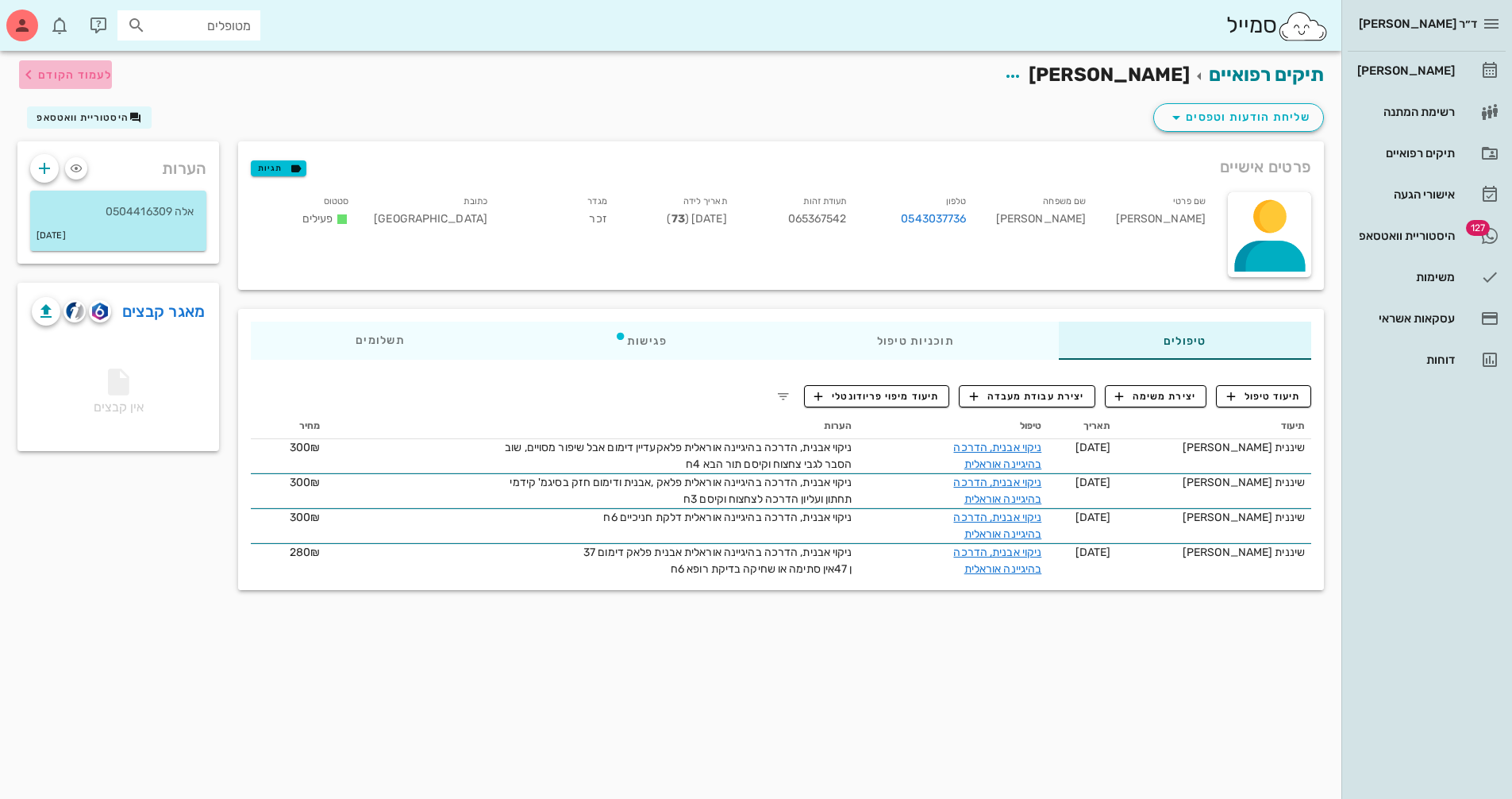
click at [86, 75] on span "לעמוד הקודם" at bounding box center [75, 76] width 74 height 14
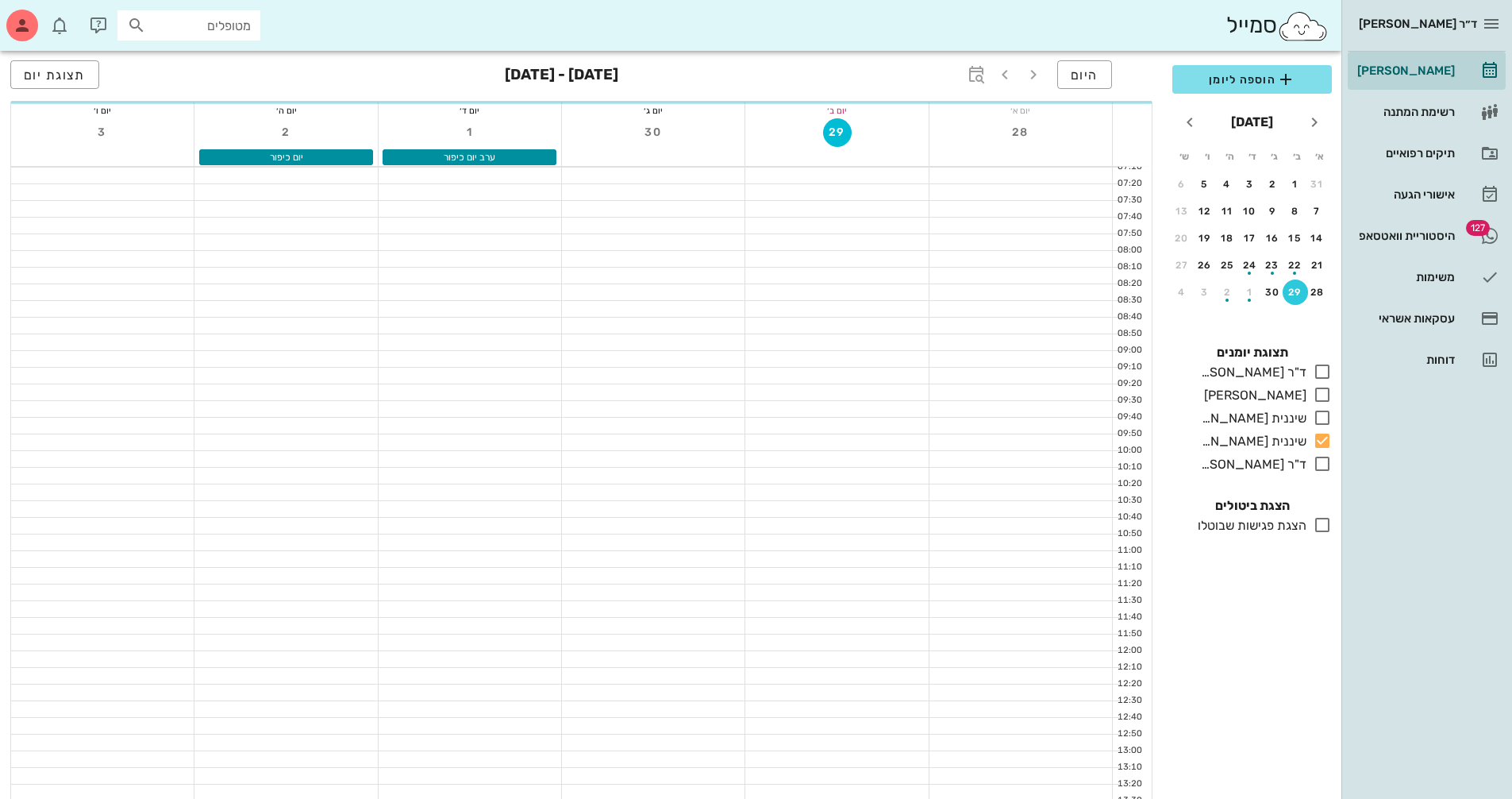
scroll to position [593, 0]
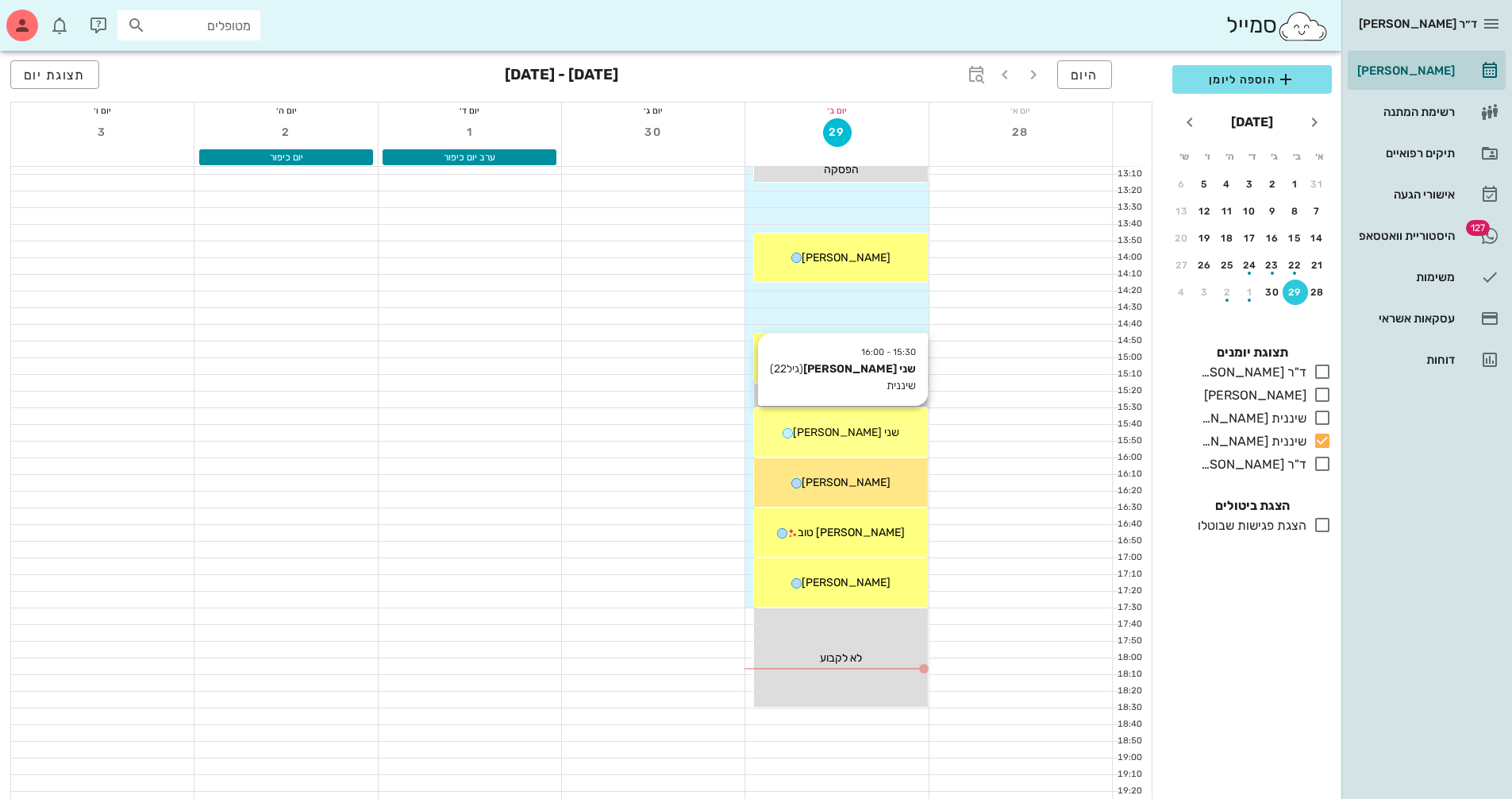
click at [836, 438] on span "שני [PERSON_NAME]" at bounding box center [846, 432] width 106 height 14
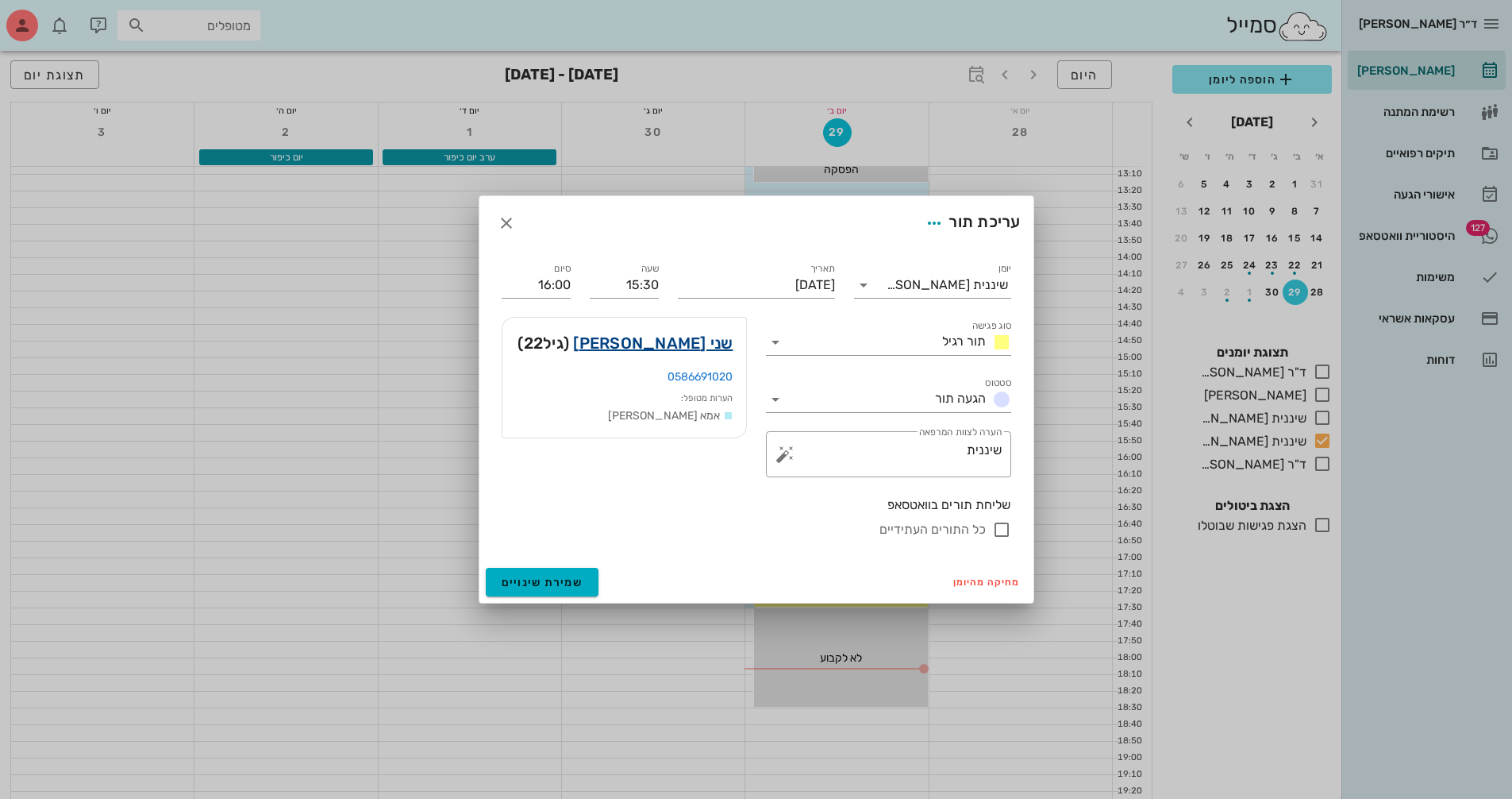
click at [716, 340] on link "שני [PERSON_NAME]" at bounding box center [652, 343] width 160 height 26
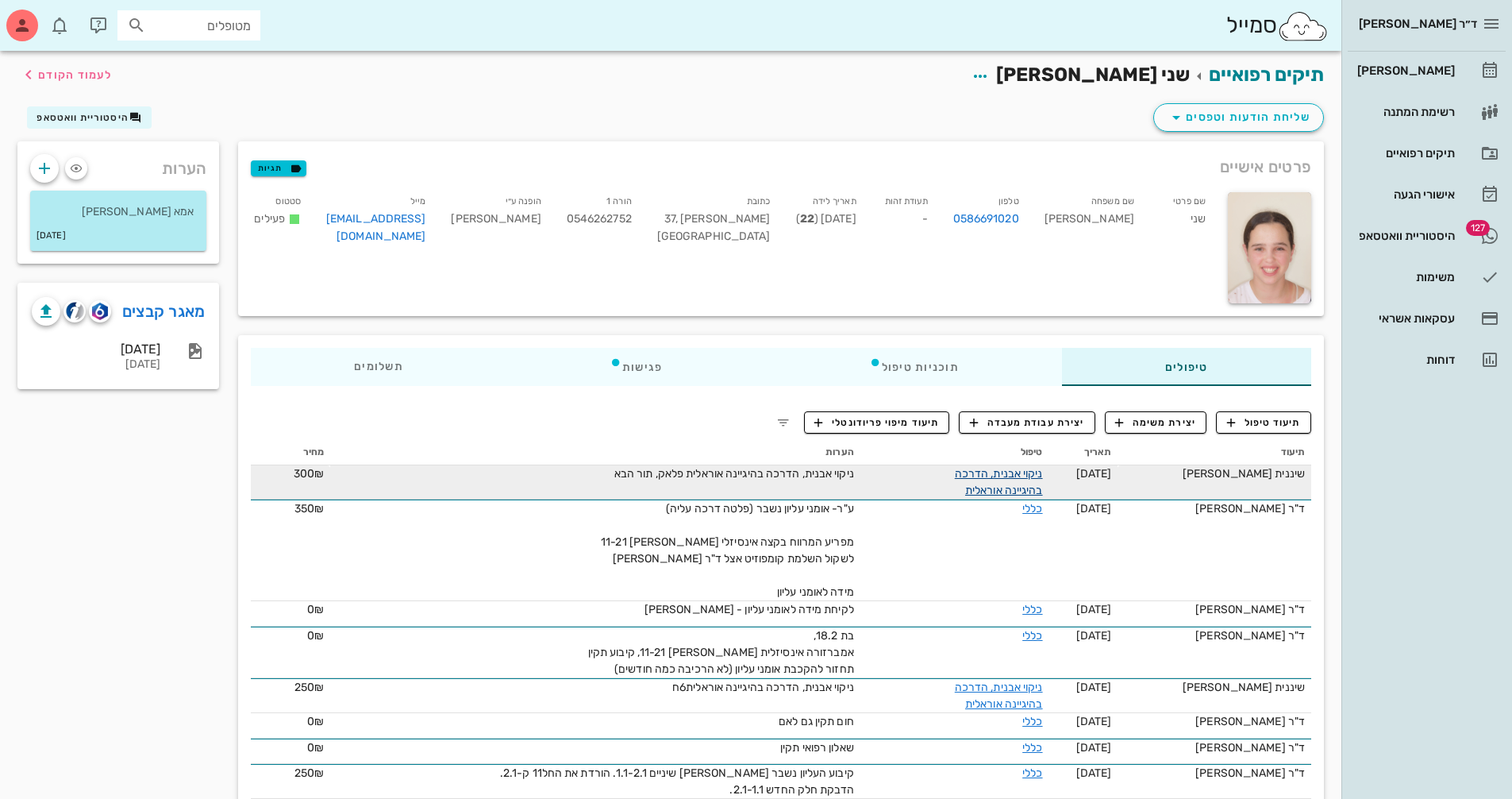
click at [1007, 473] on link "ניקוי אבנית, הדרכה בהיגיינה אוראלית" at bounding box center [999, 482] width 88 height 30
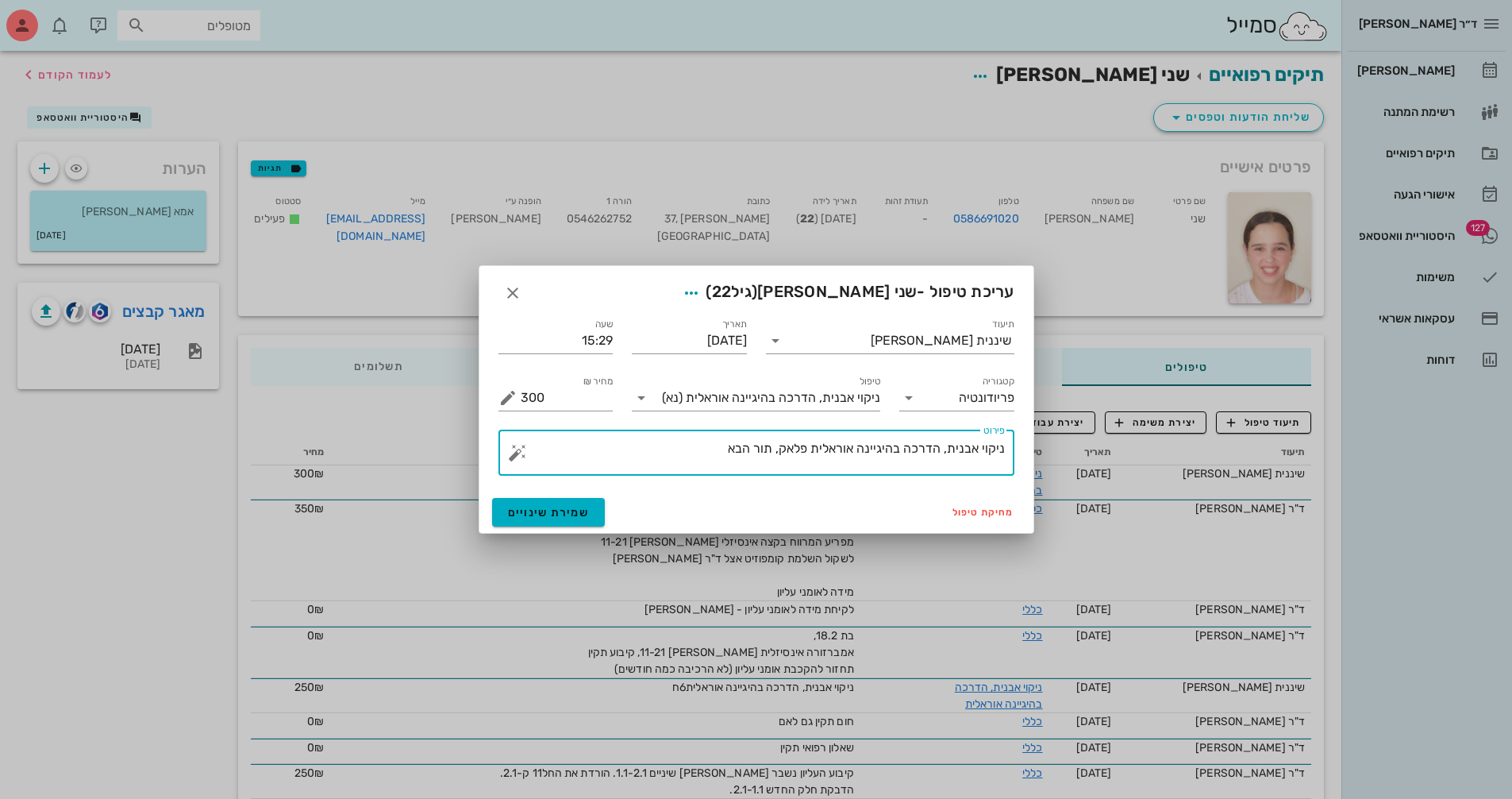
click at [710, 450] on textarea "ניקוי אבנית, הדרכה בהיגיינה אוראלית פלאק, תור הבא" at bounding box center [762, 456] width 484 height 38
type textarea "ניקוי אבנית, הדרכה בהיגיינה אוראלית פלאק, תור הבא 6ח"
click at [551, 500] on button "שמירת שינויים" at bounding box center [548, 511] width 114 height 28
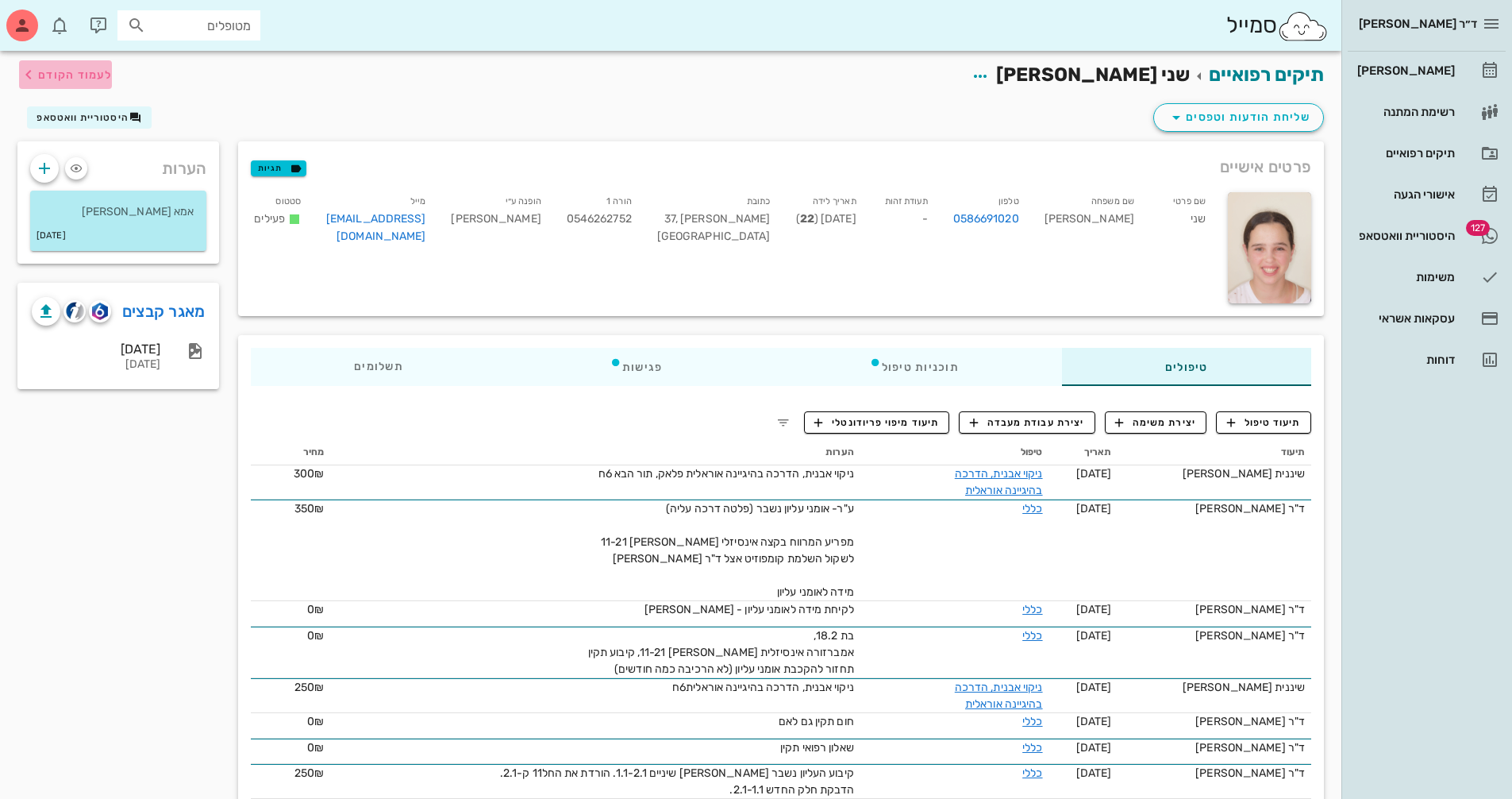
click at [63, 77] on span "לעמוד הקודם" at bounding box center [75, 76] width 74 height 14
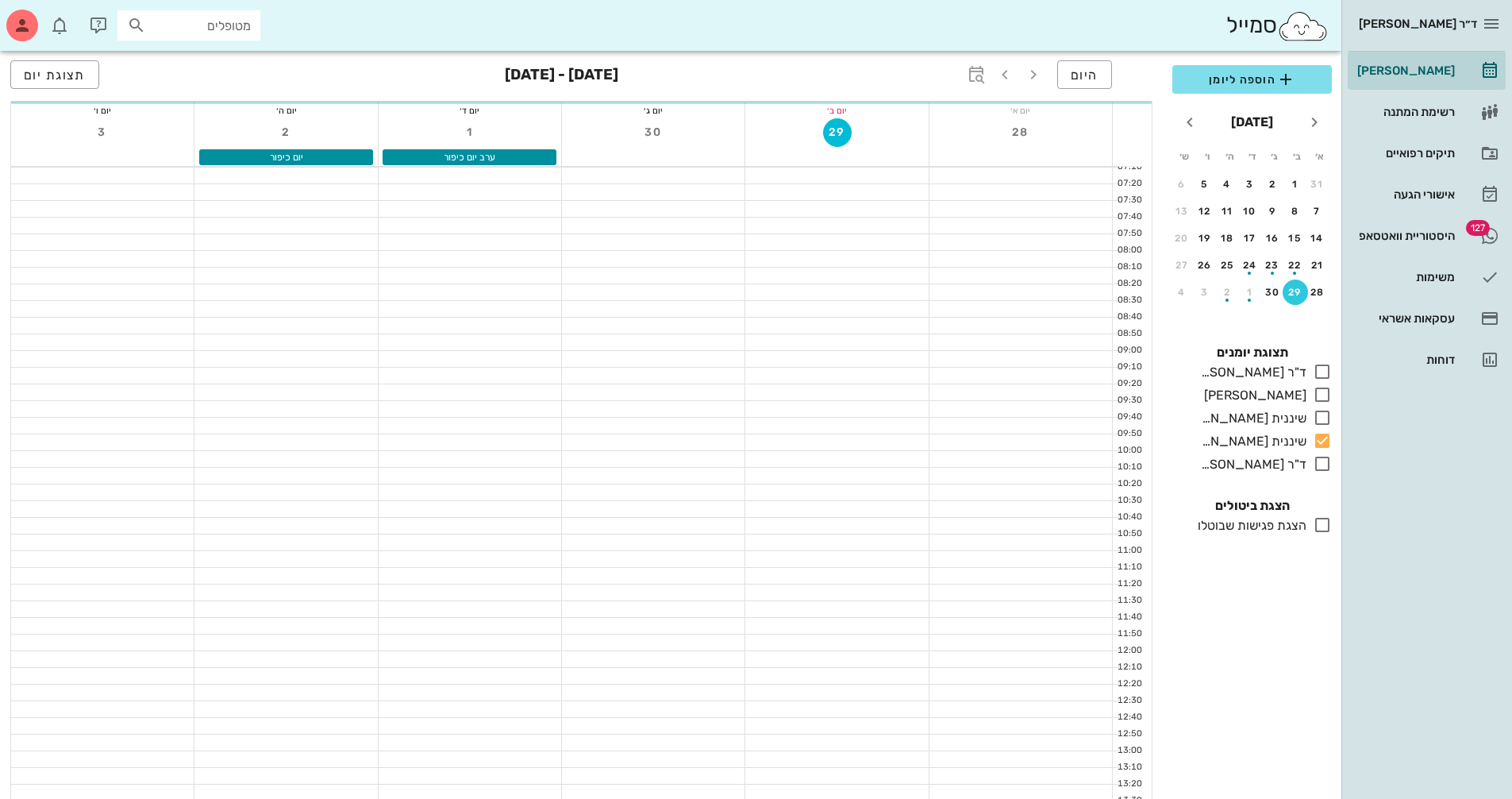
scroll to position [593, 0]
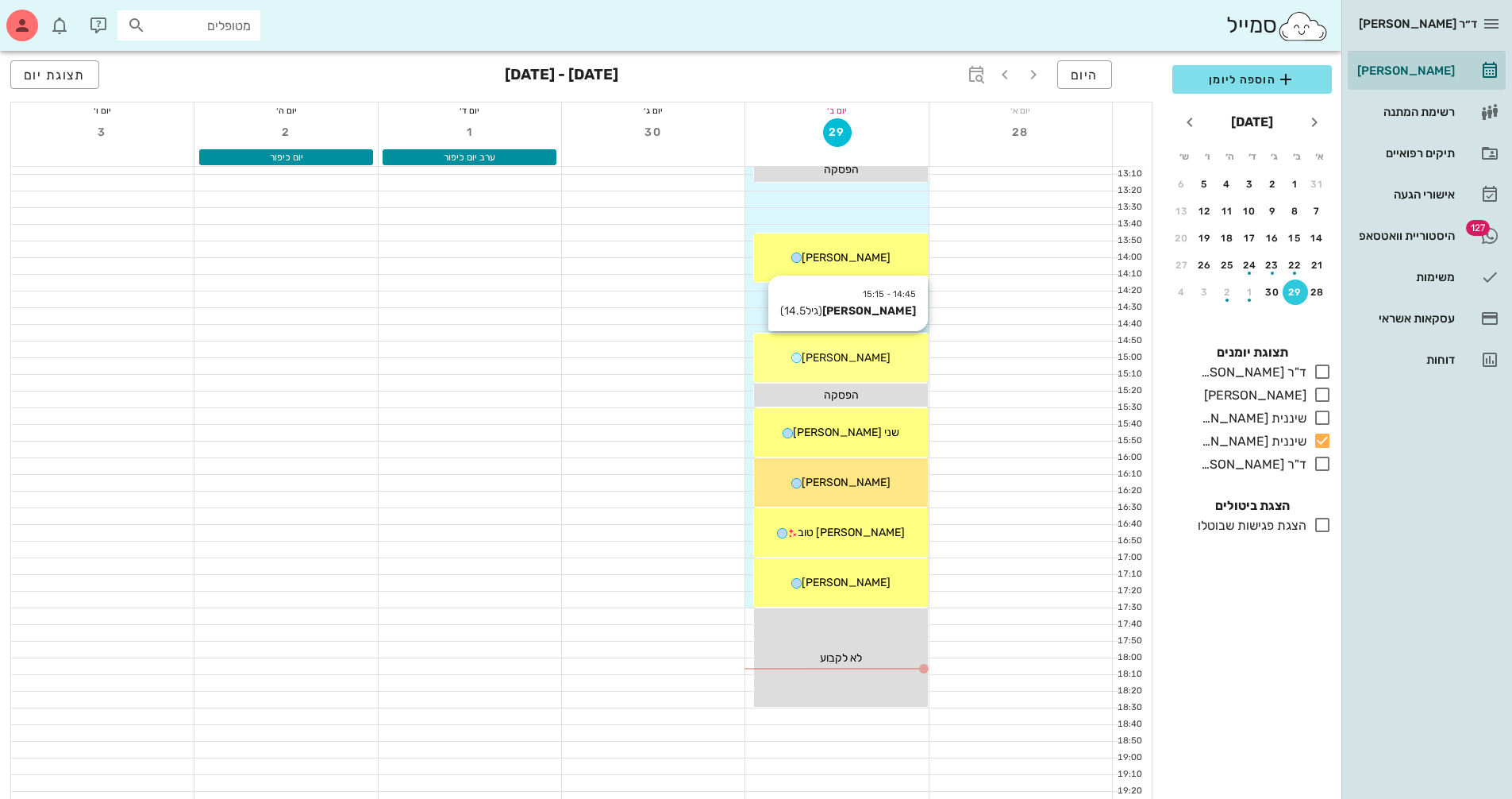
click at [878, 354] on div "[PERSON_NAME]" at bounding box center [840, 357] width 173 height 17
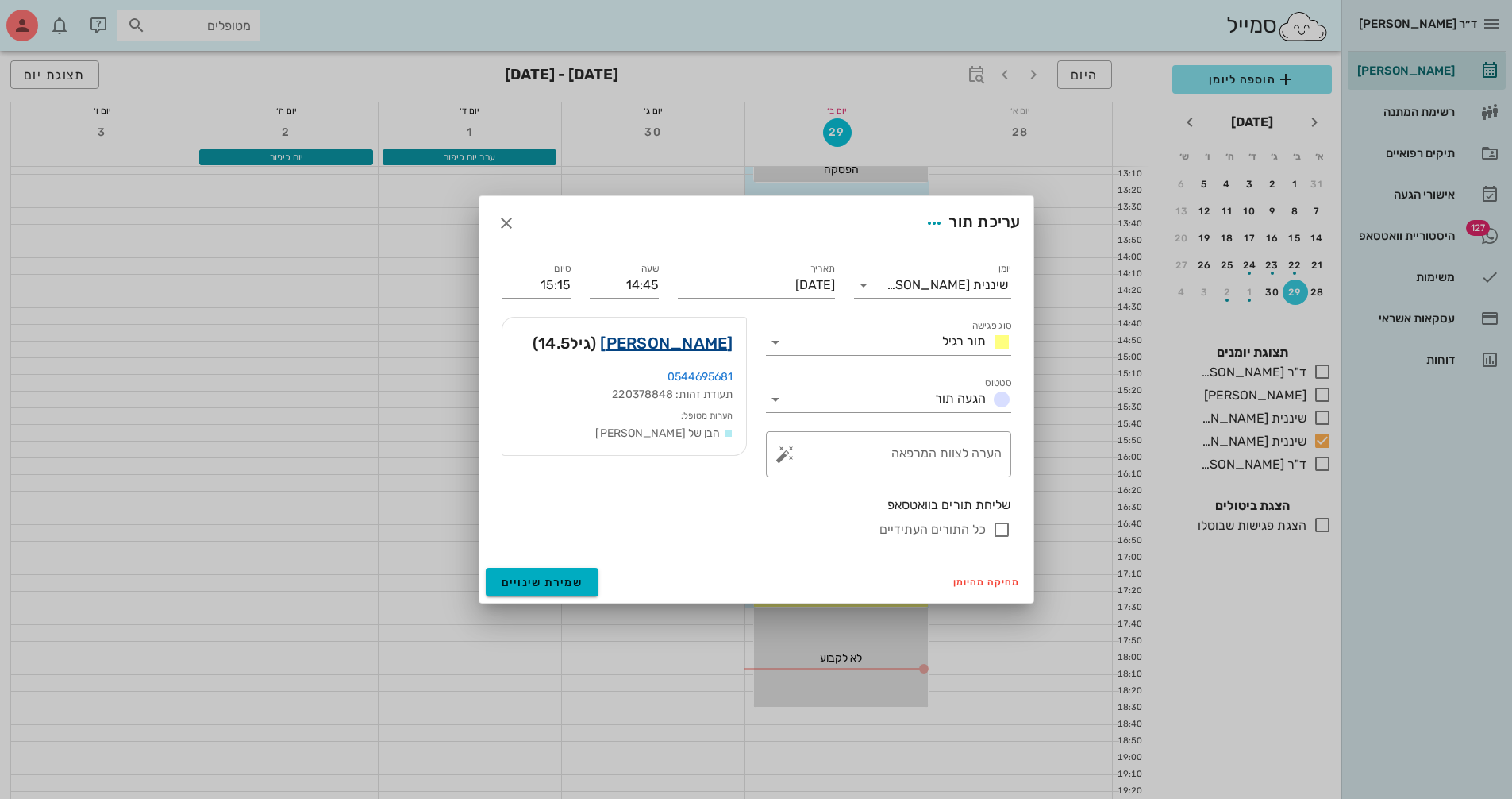
click at [699, 343] on link "[PERSON_NAME]" at bounding box center [665, 343] width 132 height 26
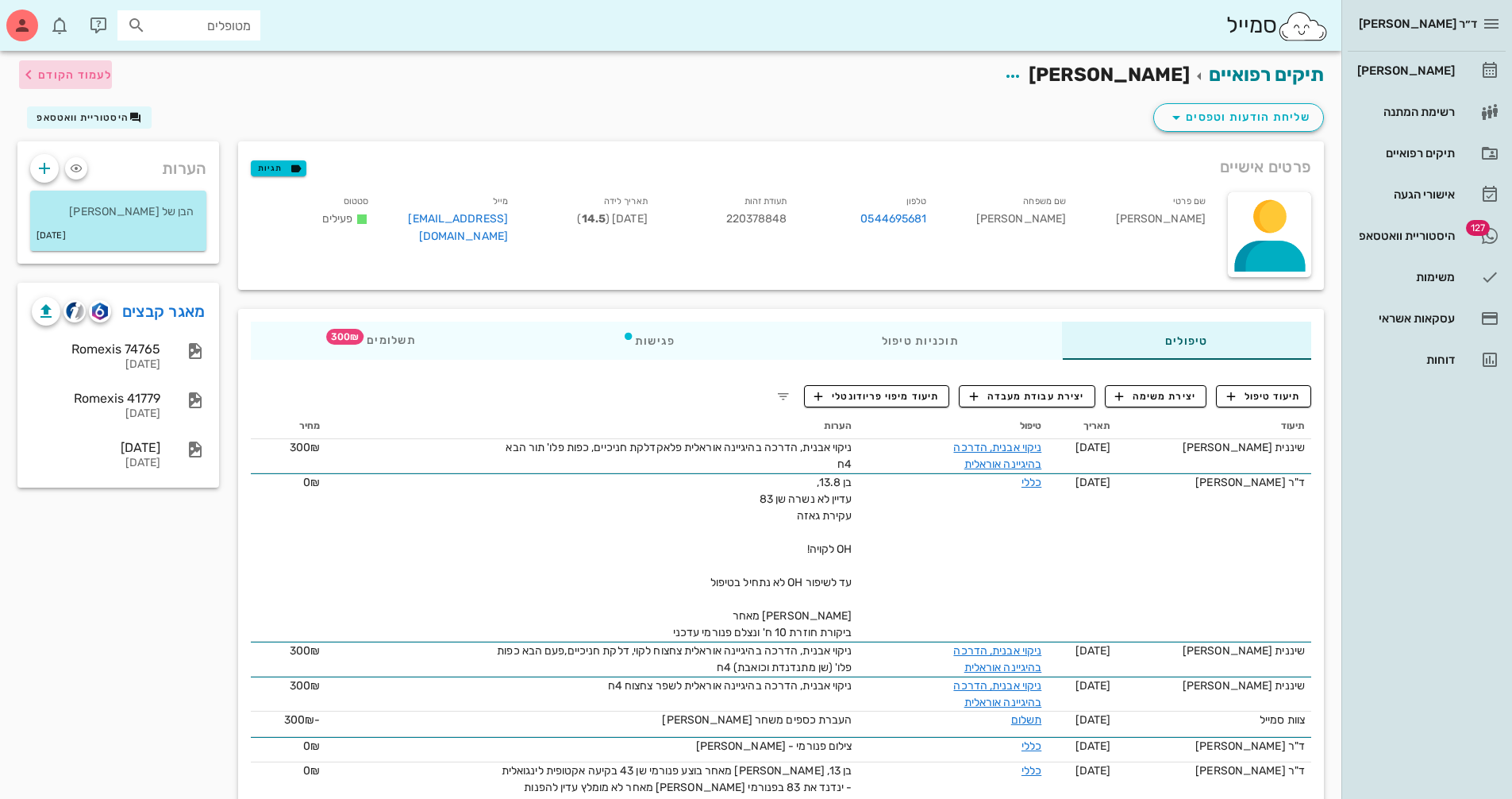
click at [73, 75] on span "לעמוד הקודם" at bounding box center [75, 76] width 74 height 14
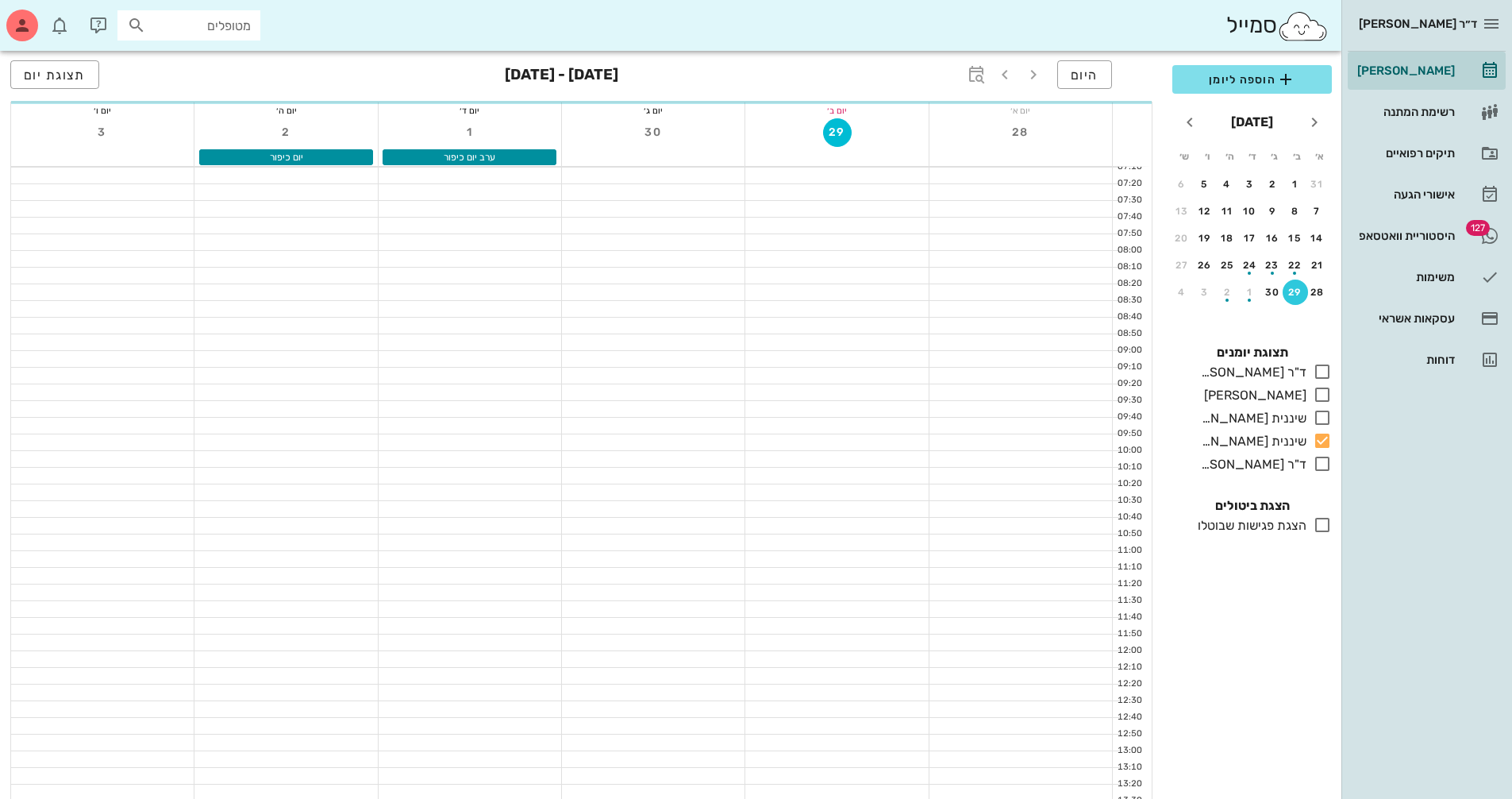
scroll to position [593, 0]
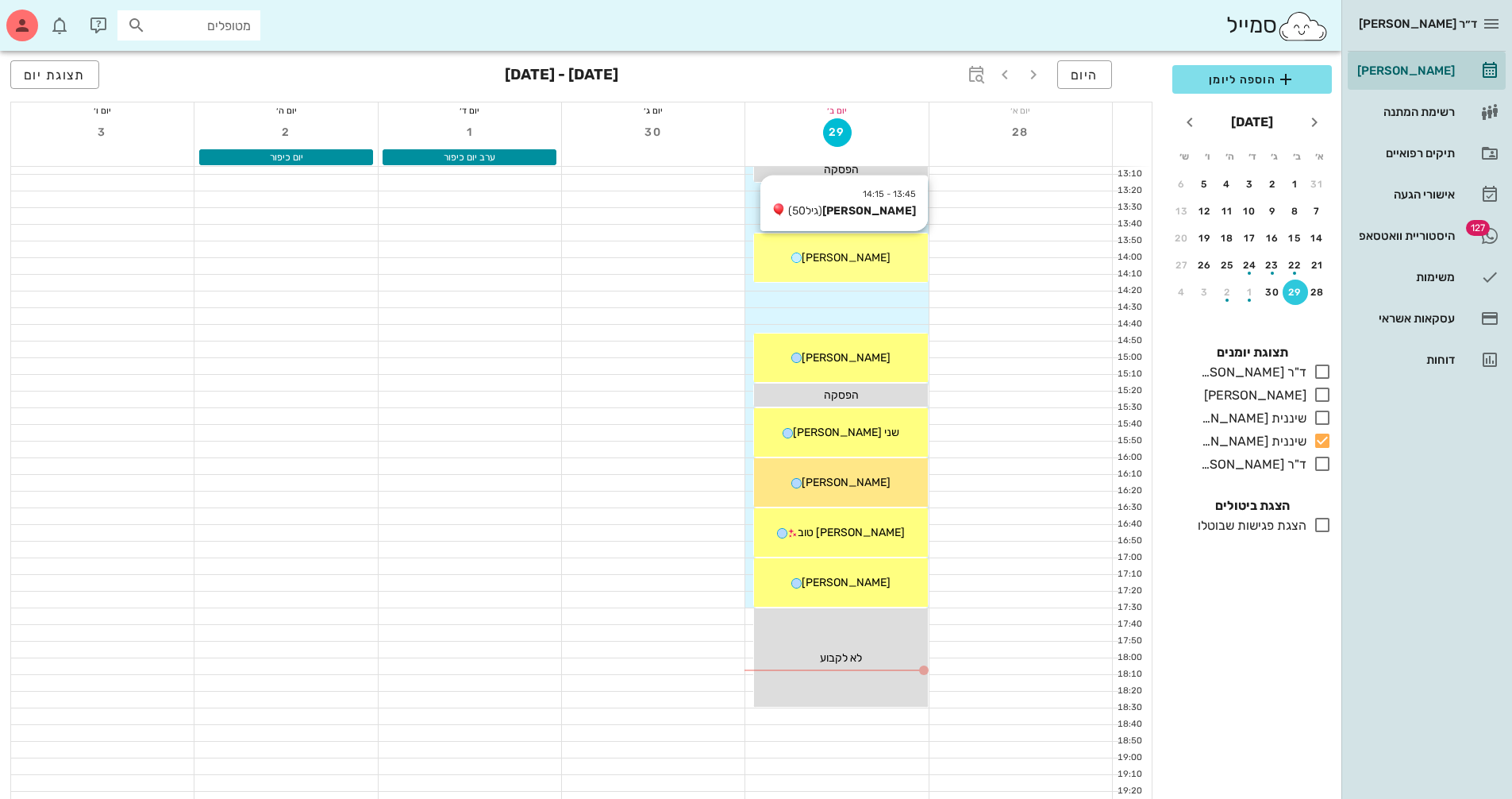
click at [870, 259] on div "[PERSON_NAME]" at bounding box center [840, 257] width 173 height 17
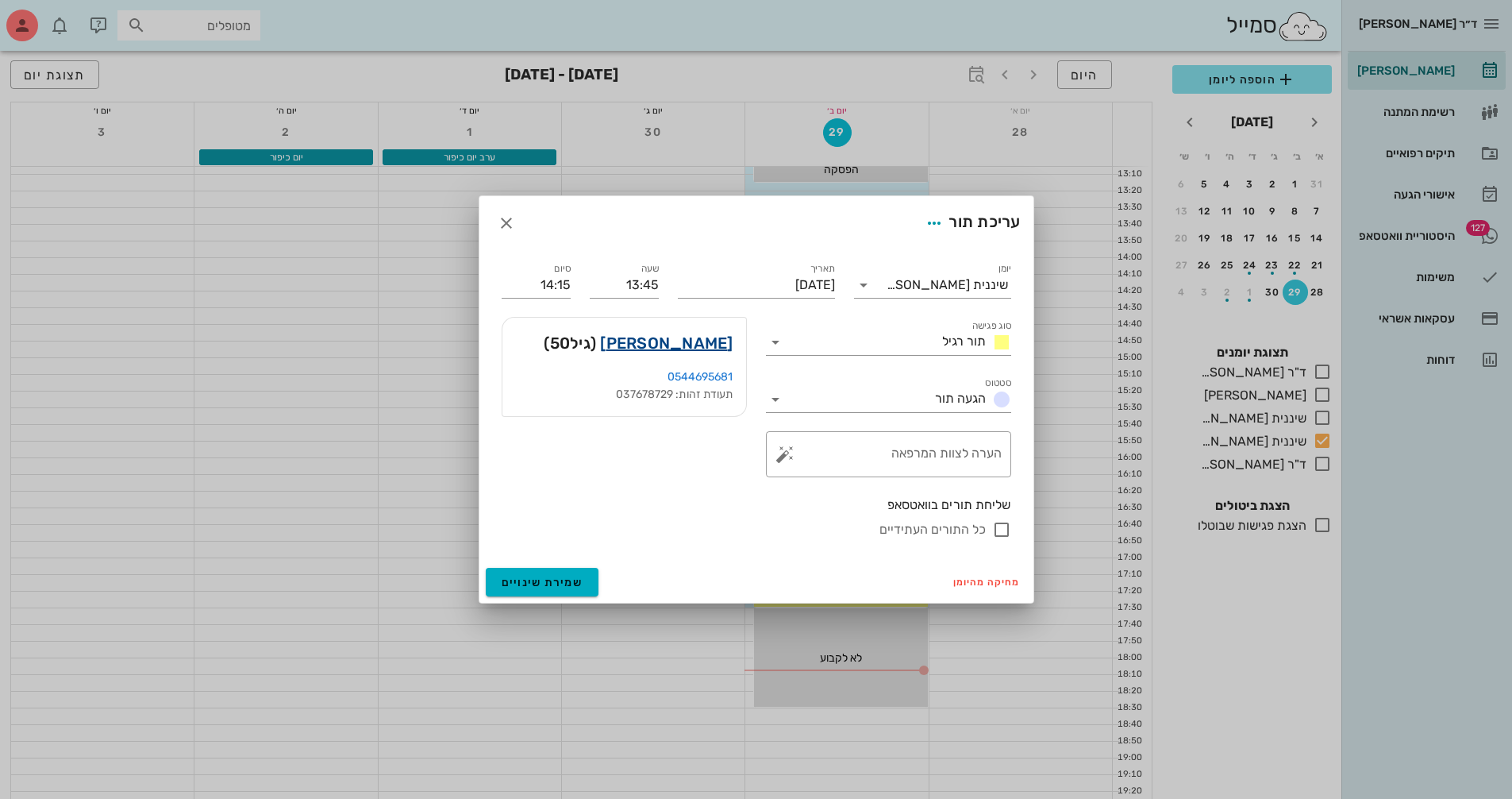
click at [707, 346] on link "[PERSON_NAME]" at bounding box center [665, 343] width 132 height 26
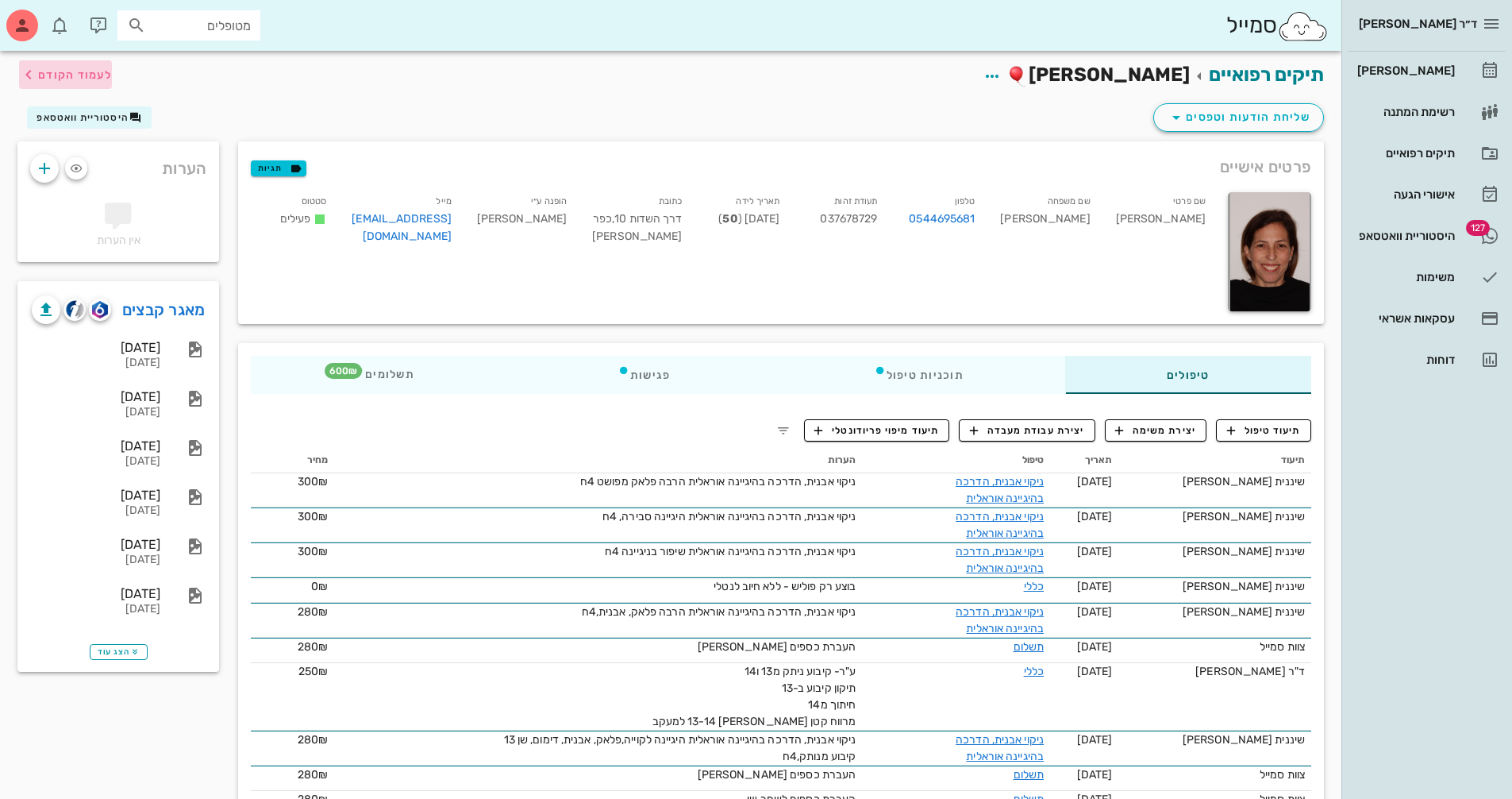
click at [49, 69] on span "לעמוד הקודם" at bounding box center [75, 76] width 74 height 14
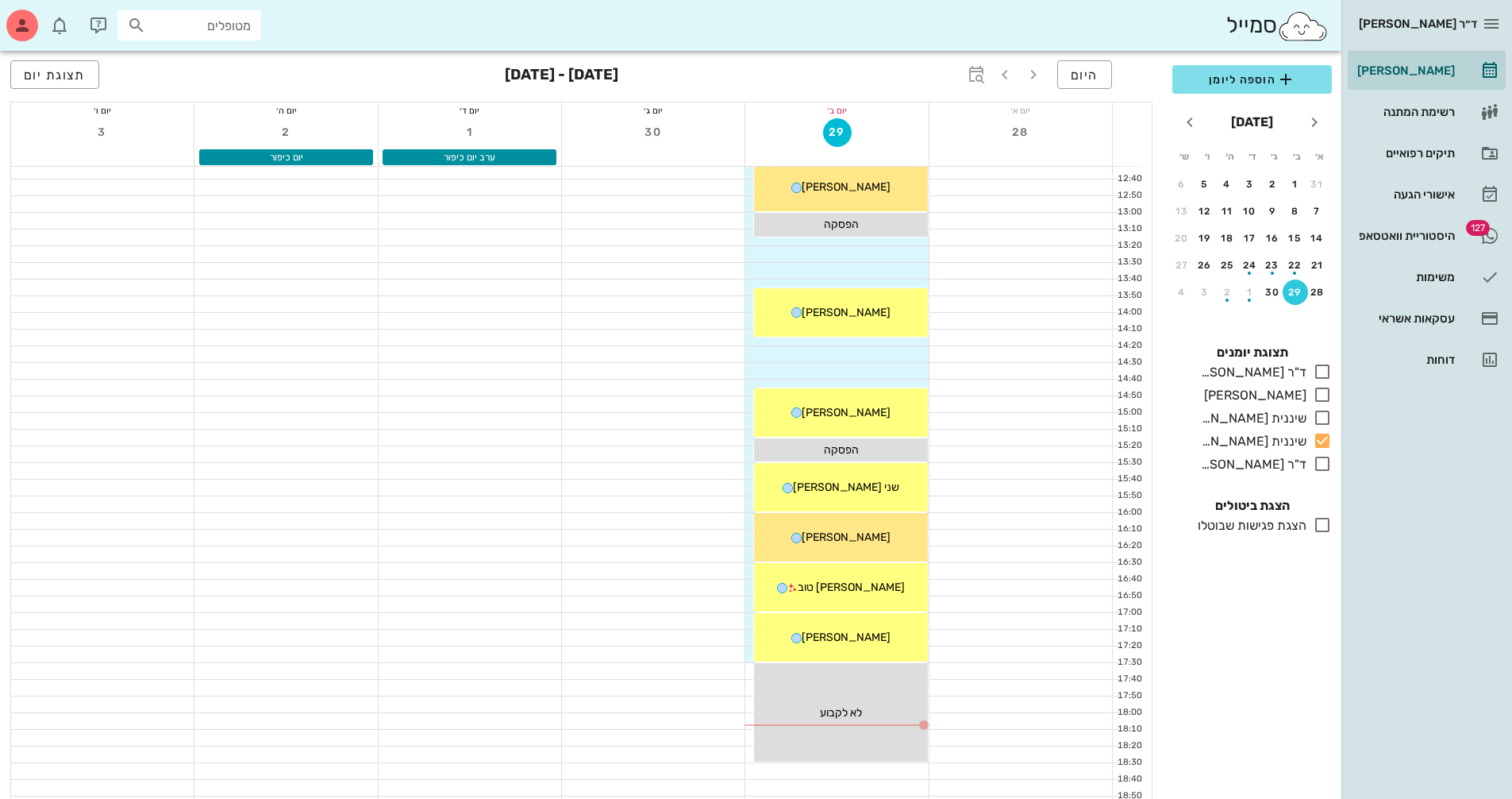
scroll to position [434, 0]
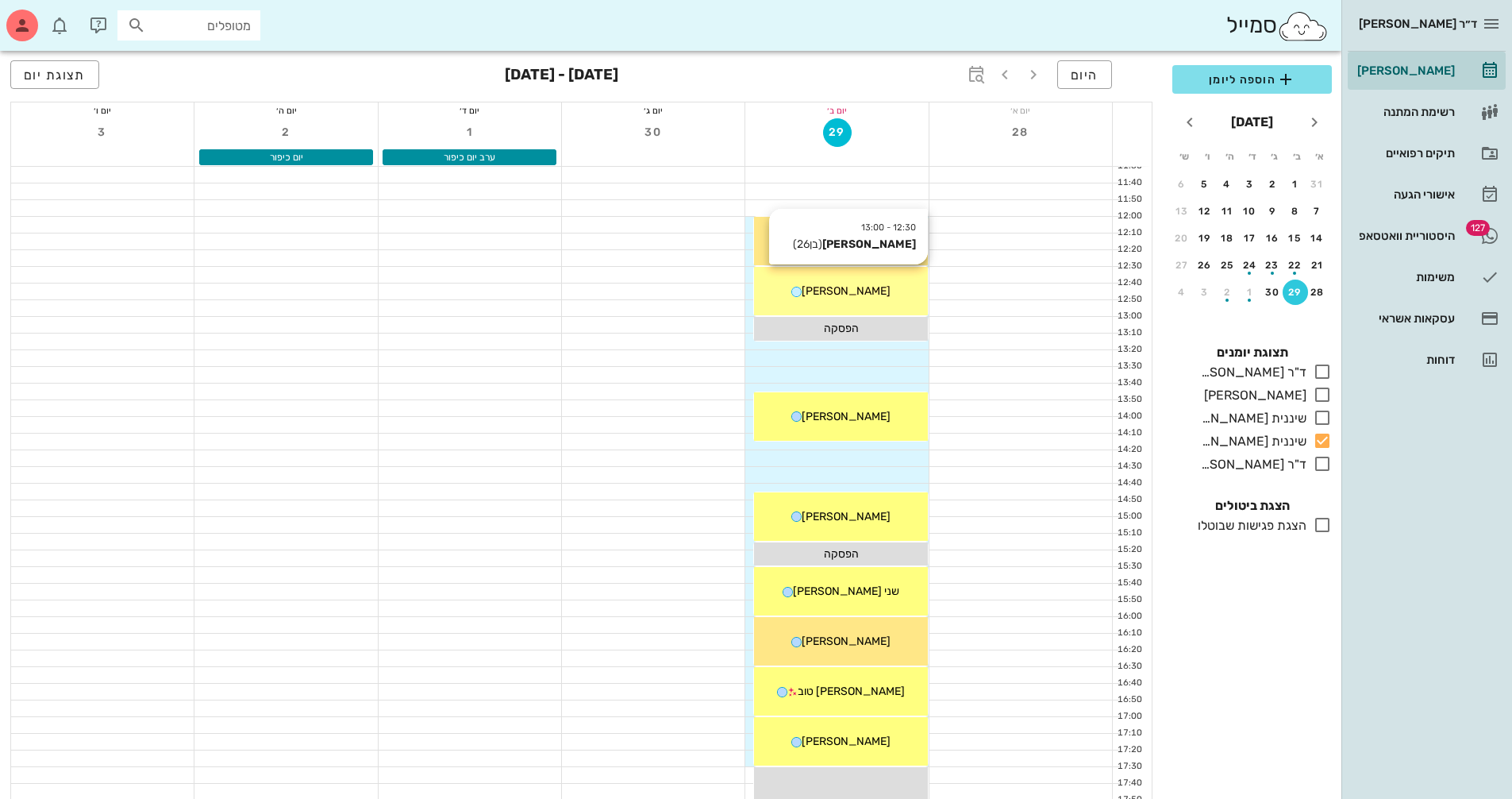
click at [872, 291] on span "[PERSON_NAME]" at bounding box center [846, 292] width 89 height 14
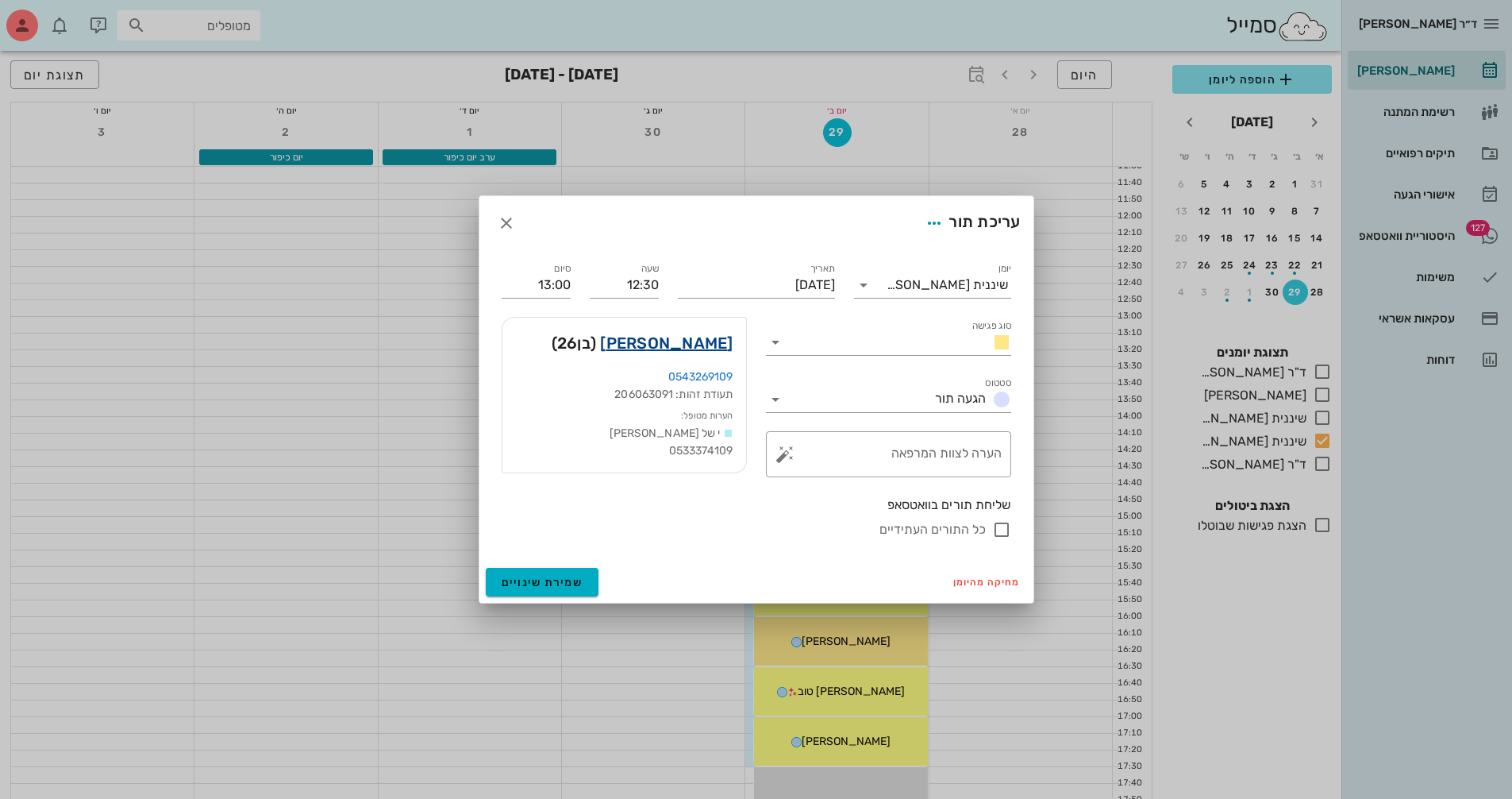
click at [669, 338] on link "[PERSON_NAME]" at bounding box center [665, 343] width 132 height 26
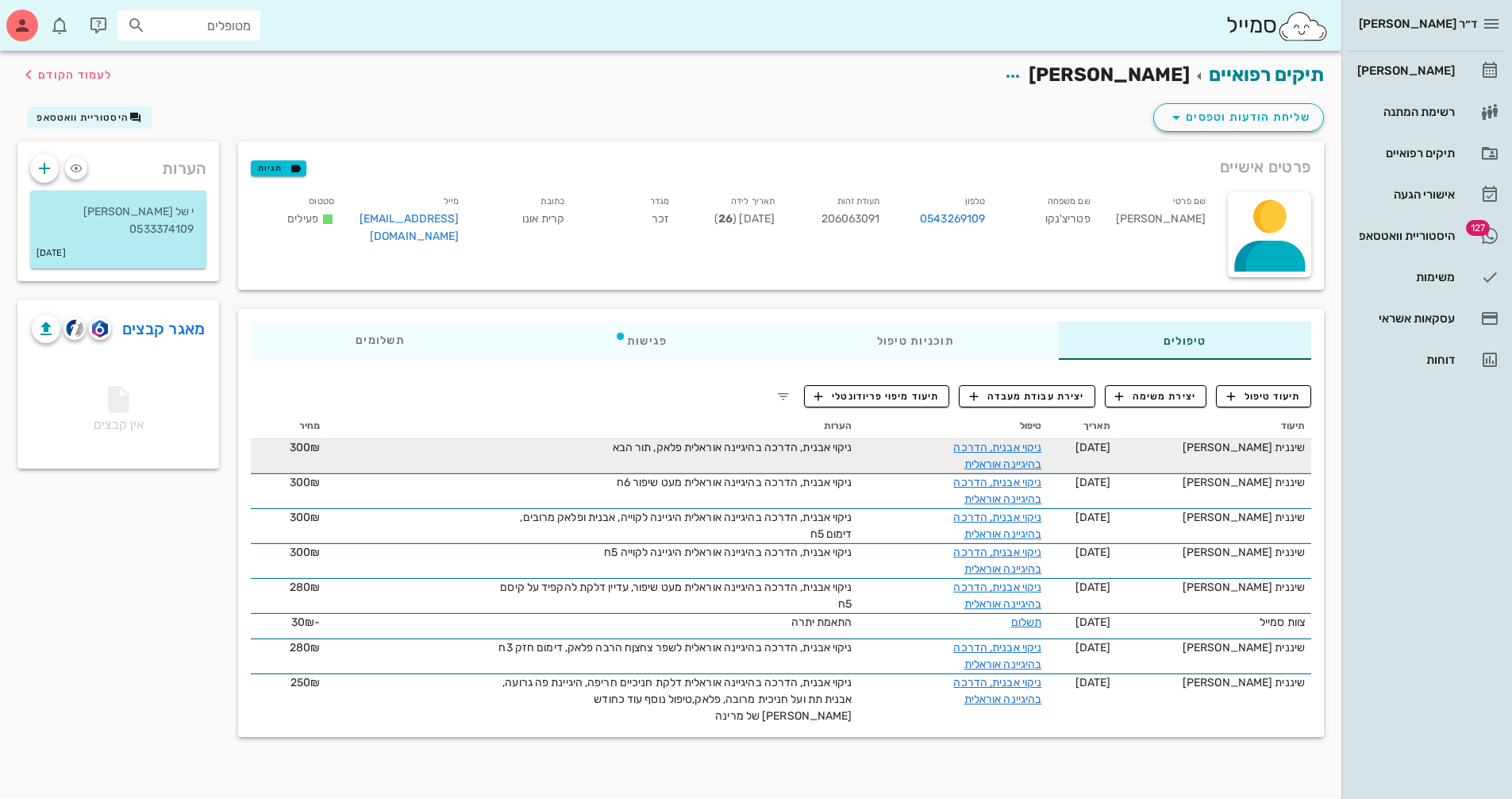
click at [740, 452] on span "ניקוי אבנית, הדרכה בהיגיינה אוראלית פלאק, תור הבא" at bounding box center [732, 448] width 239 height 14
click at [624, 453] on div "ניקוי אבנית, הדרכה בהיגיינה אוראלית פלאק, תור הבא" at bounding box center [674, 447] width 357 height 17
drag, startPoint x: 1023, startPoint y: 448, endPoint x: 1004, endPoint y: 442, distance: 19.9
click at [1019, 447] on link "ניקוי אבנית, הדרכה בהיגיינה אוראלית" at bounding box center [997, 455] width 88 height 30
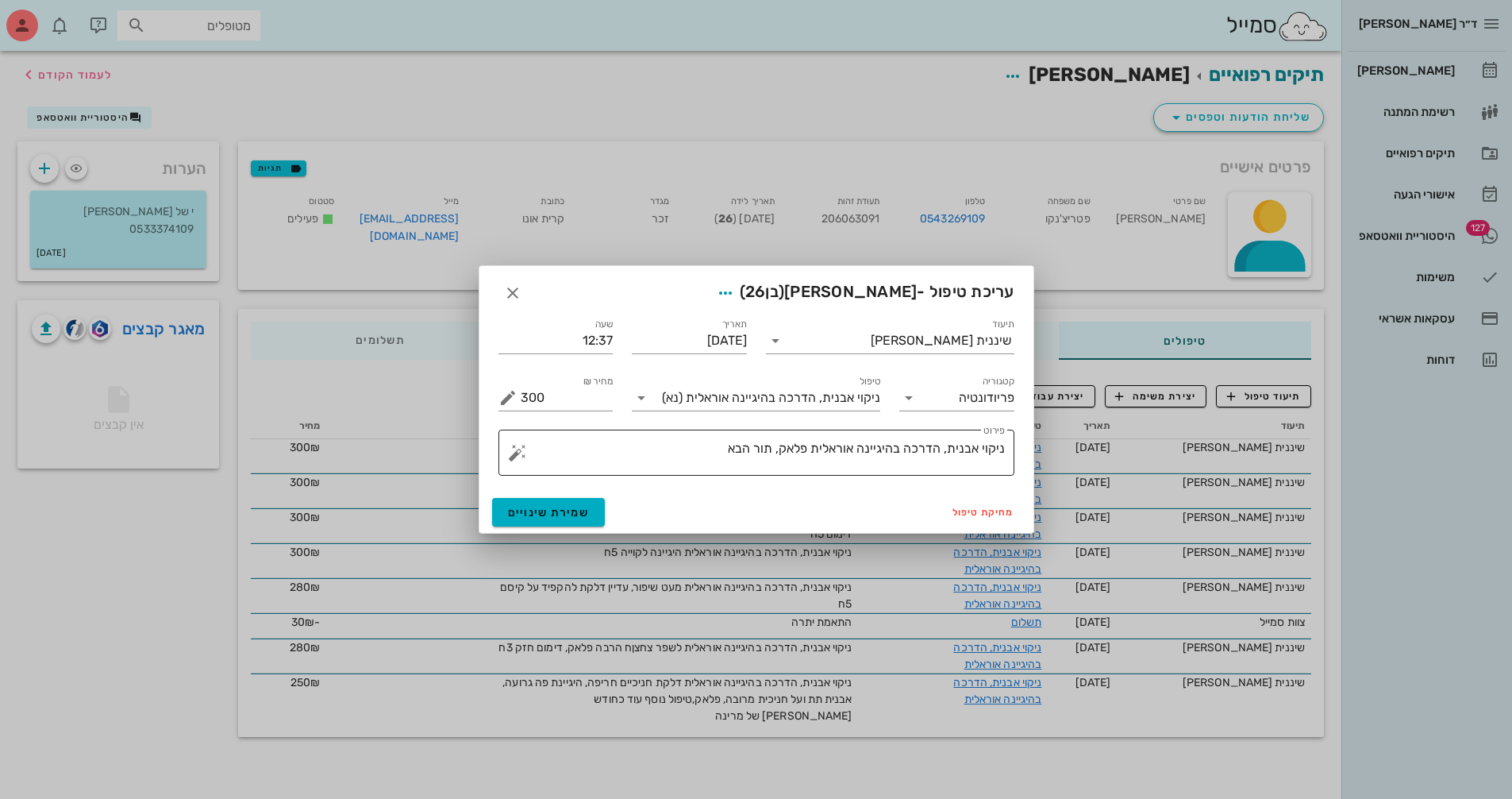
click at [695, 443] on textarea "ניקוי אבנית, הדרכה בהיגיינה אוראלית פלאק, תור הבא" at bounding box center [762, 456] width 484 height 38
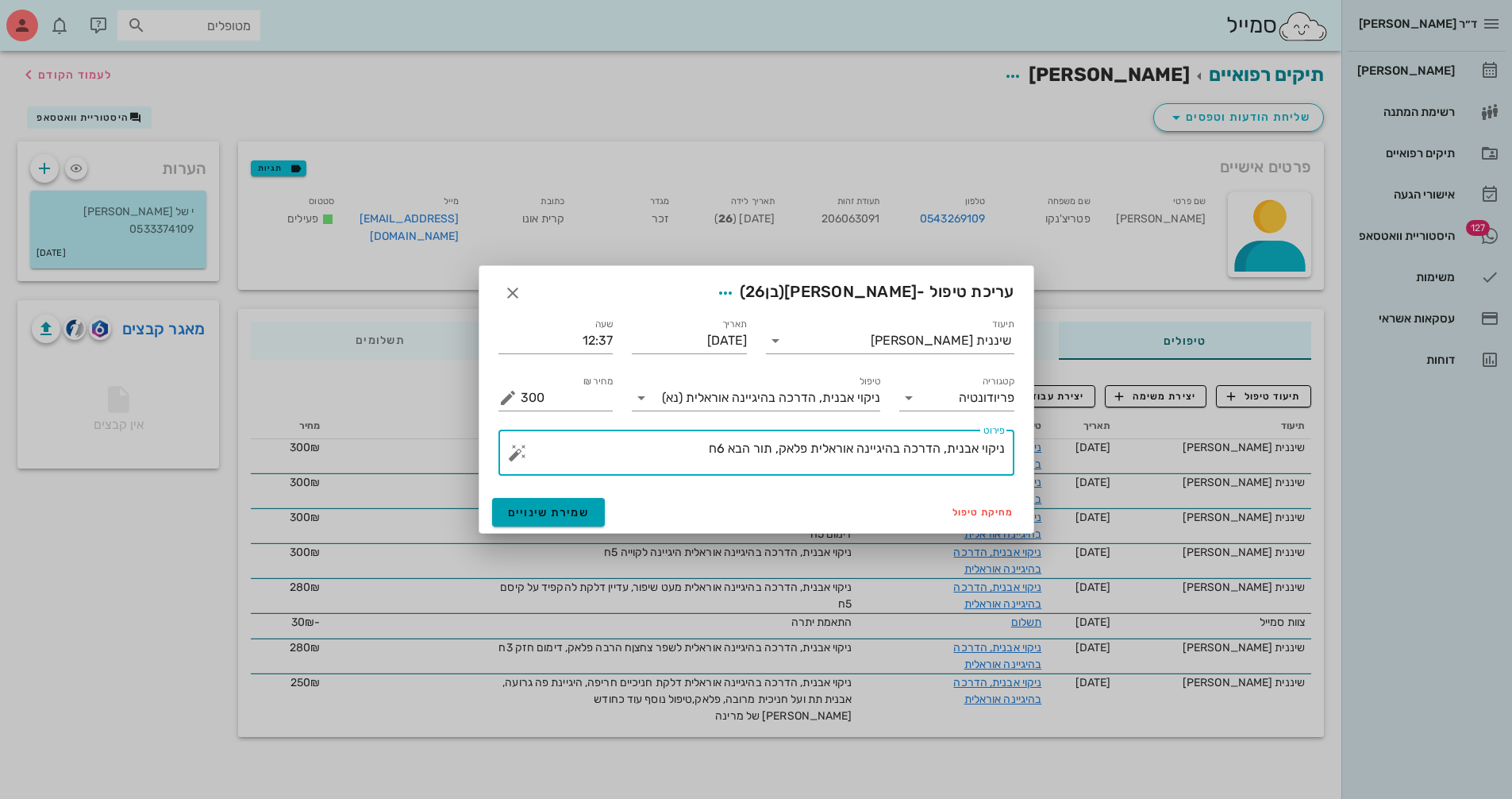
type textarea "ניקוי אבנית, הדרכה בהיגיינה אוראלית פלאק, תור הבא 6ח"
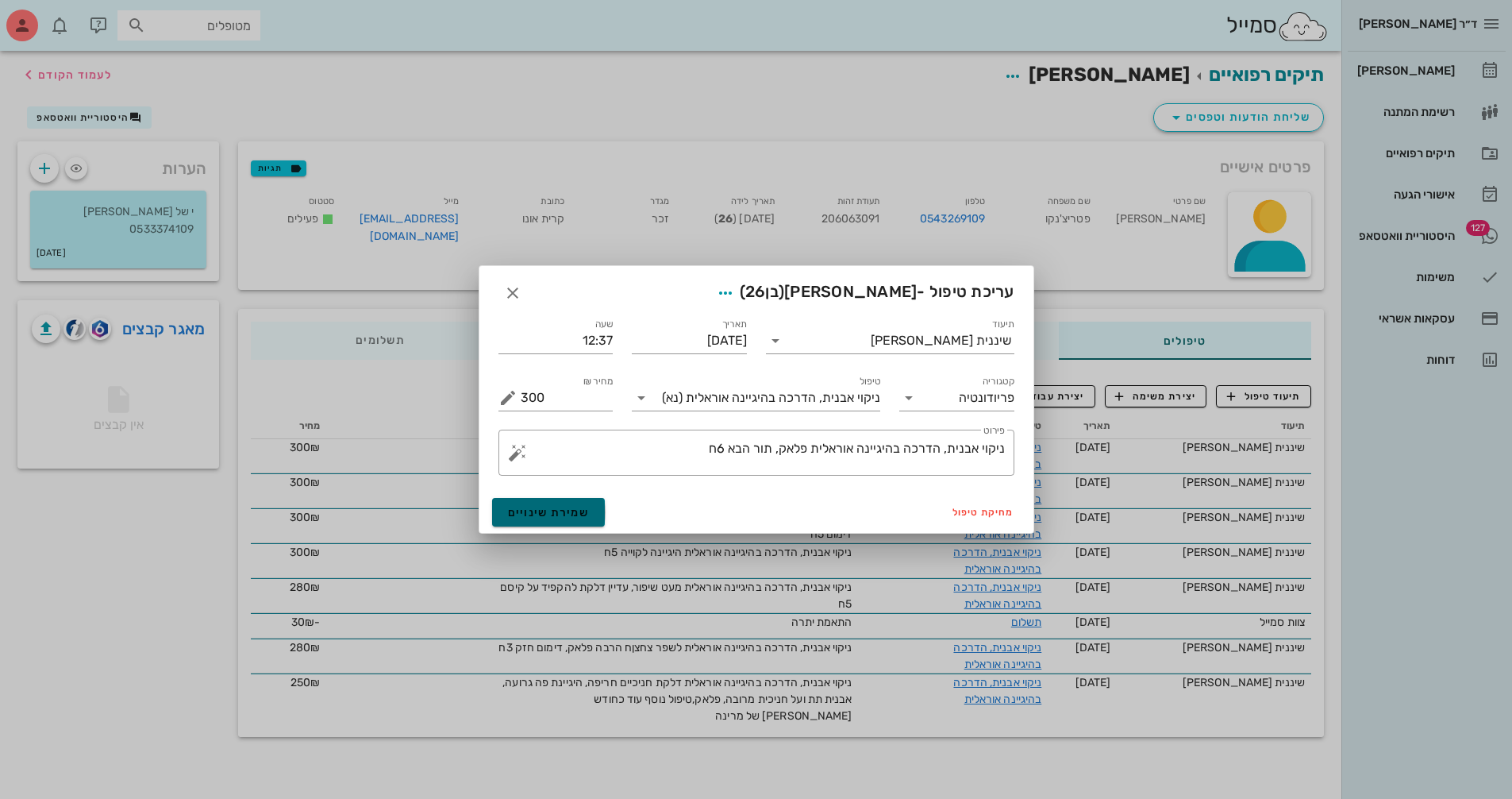
drag, startPoint x: 525, startPoint y: 501, endPoint x: 536, endPoint y: 501, distance: 11.0
click at [528, 501] on button "שמירת שינויים" at bounding box center [548, 511] width 114 height 28
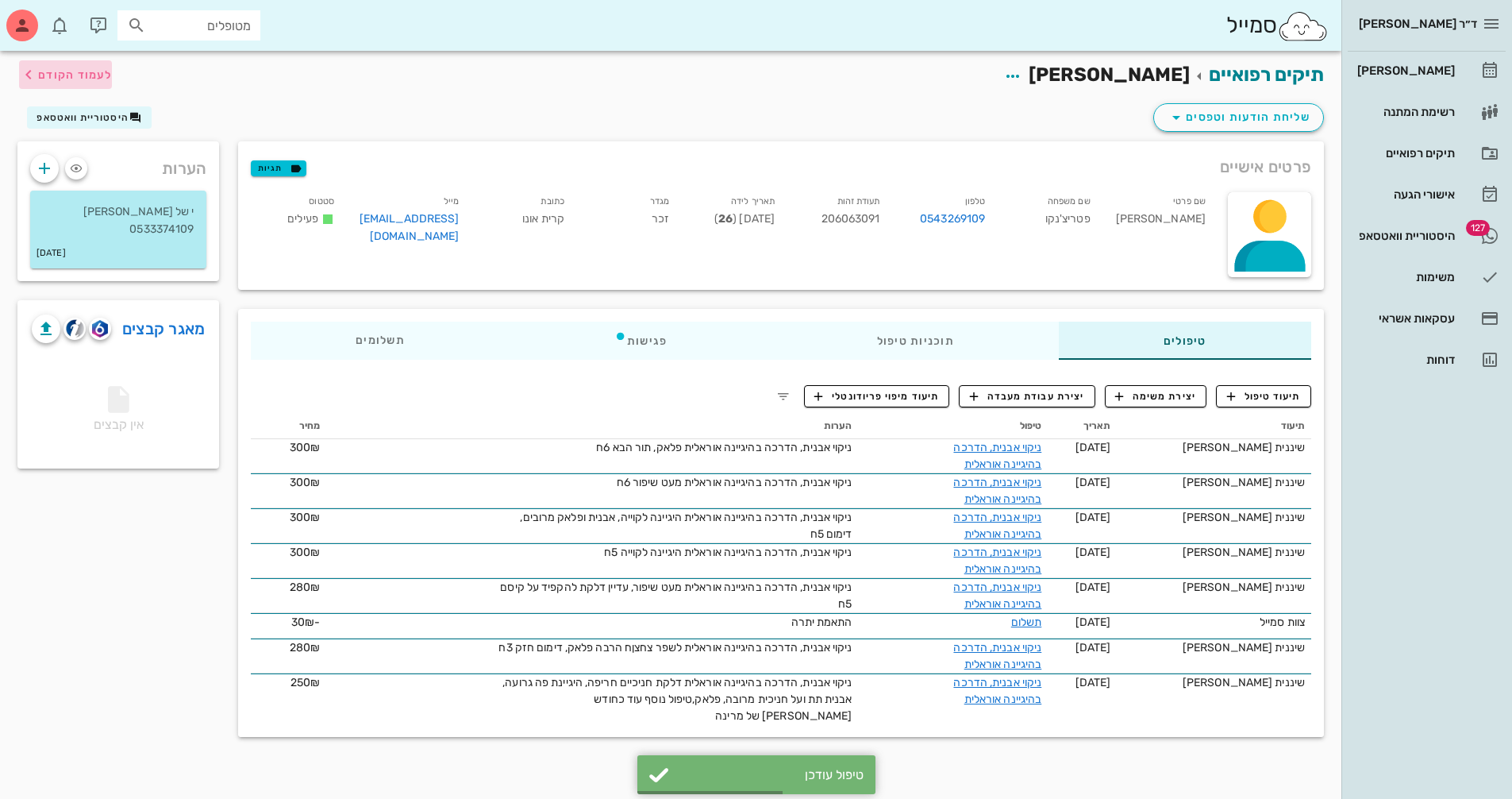
click at [71, 75] on span "לעמוד הקודם" at bounding box center [75, 76] width 74 height 14
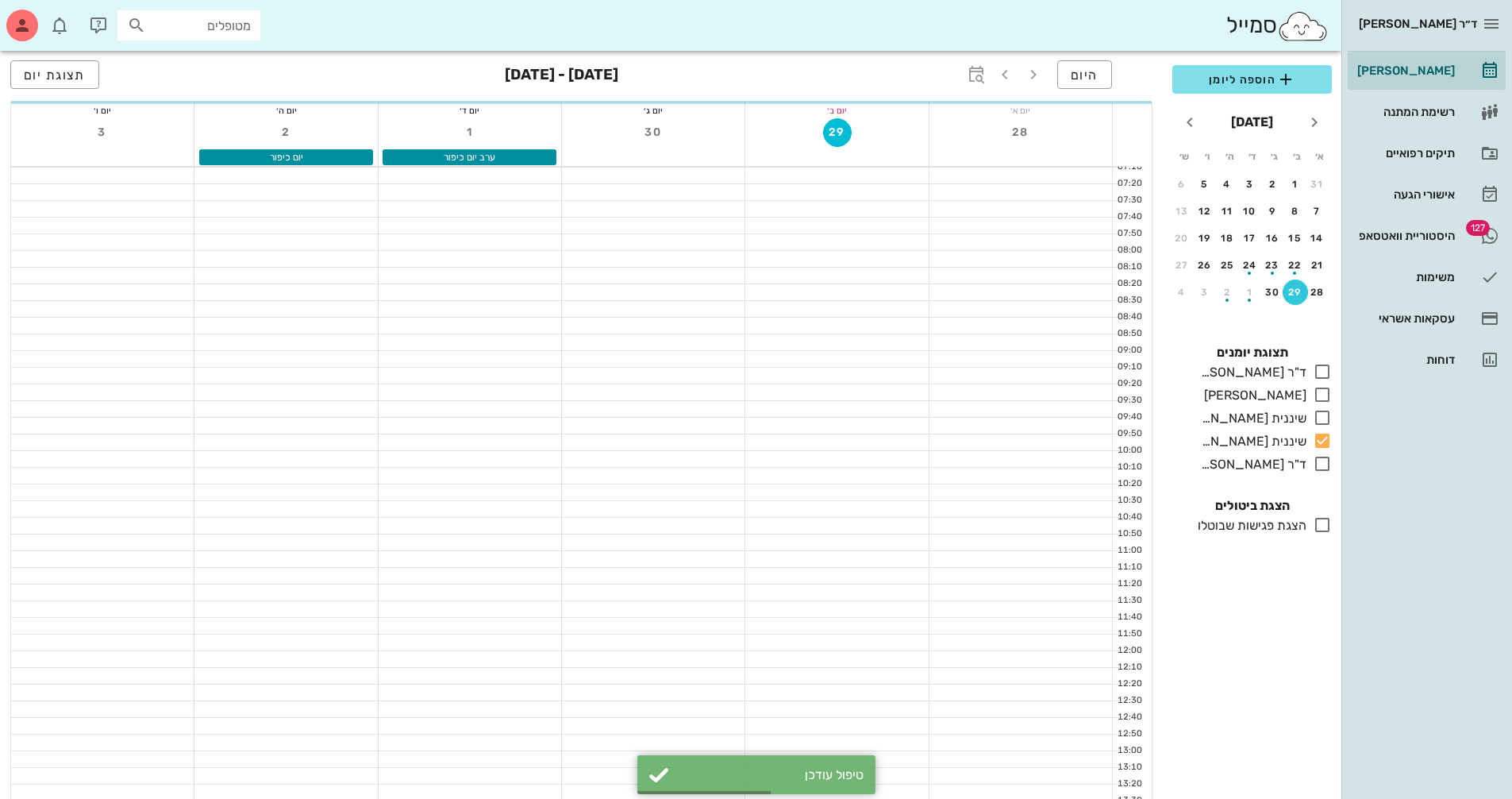
scroll to position [434, 0]
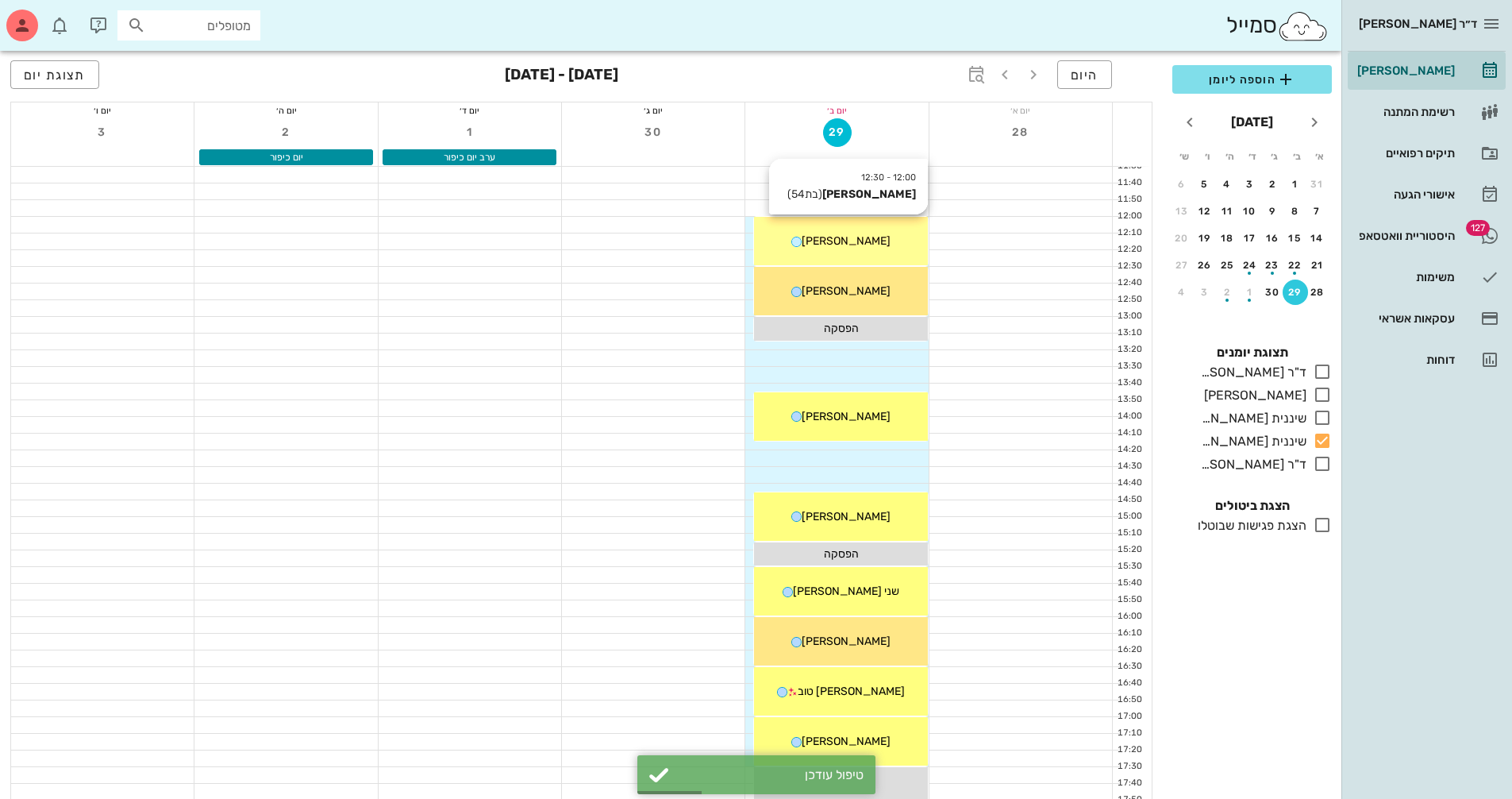
click at [861, 248] on div "[PERSON_NAME]" at bounding box center [840, 240] width 173 height 17
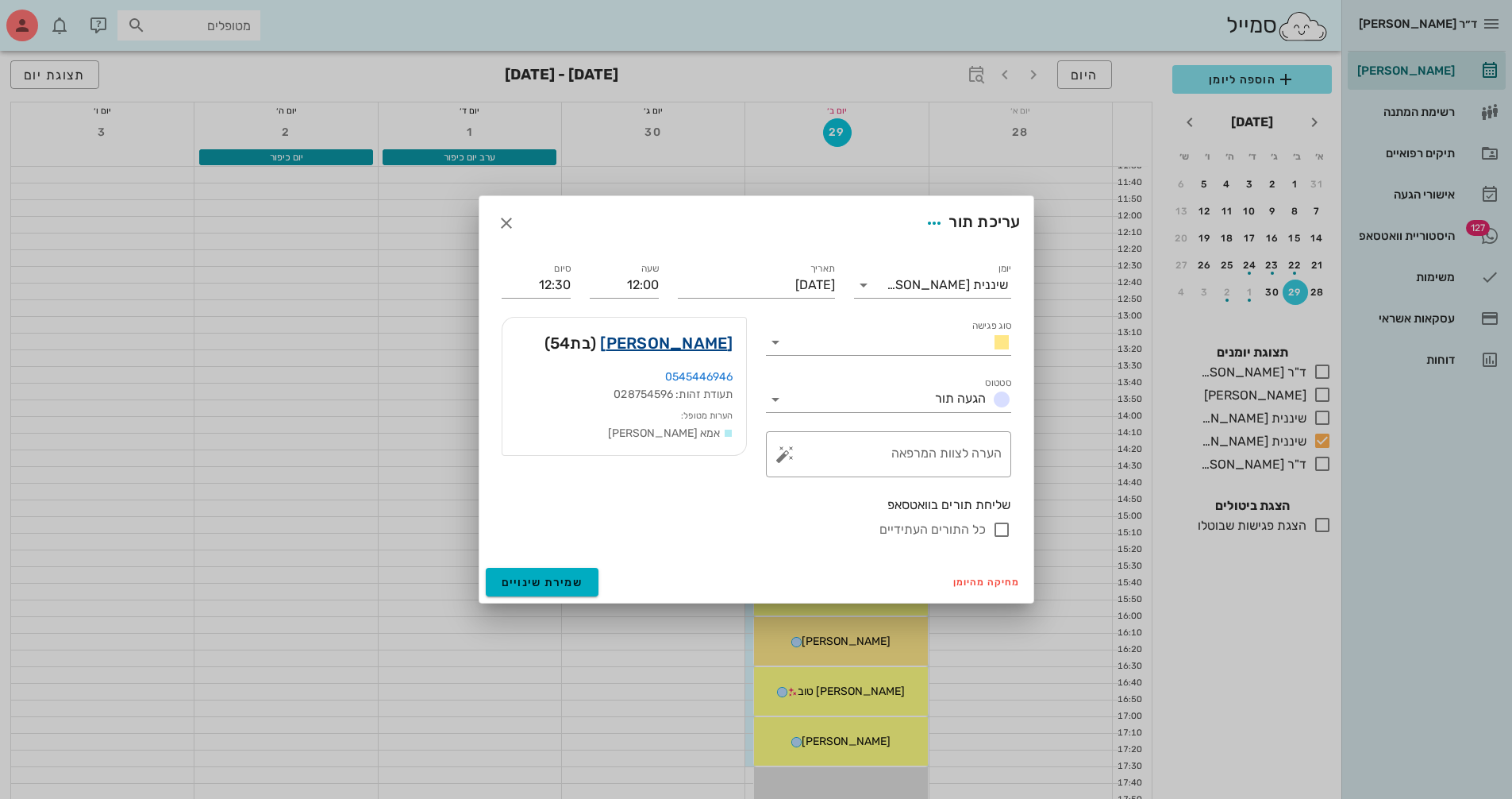
click at [700, 345] on link "[PERSON_NAME]" at bounding box center [665, 343] width 132 height 26
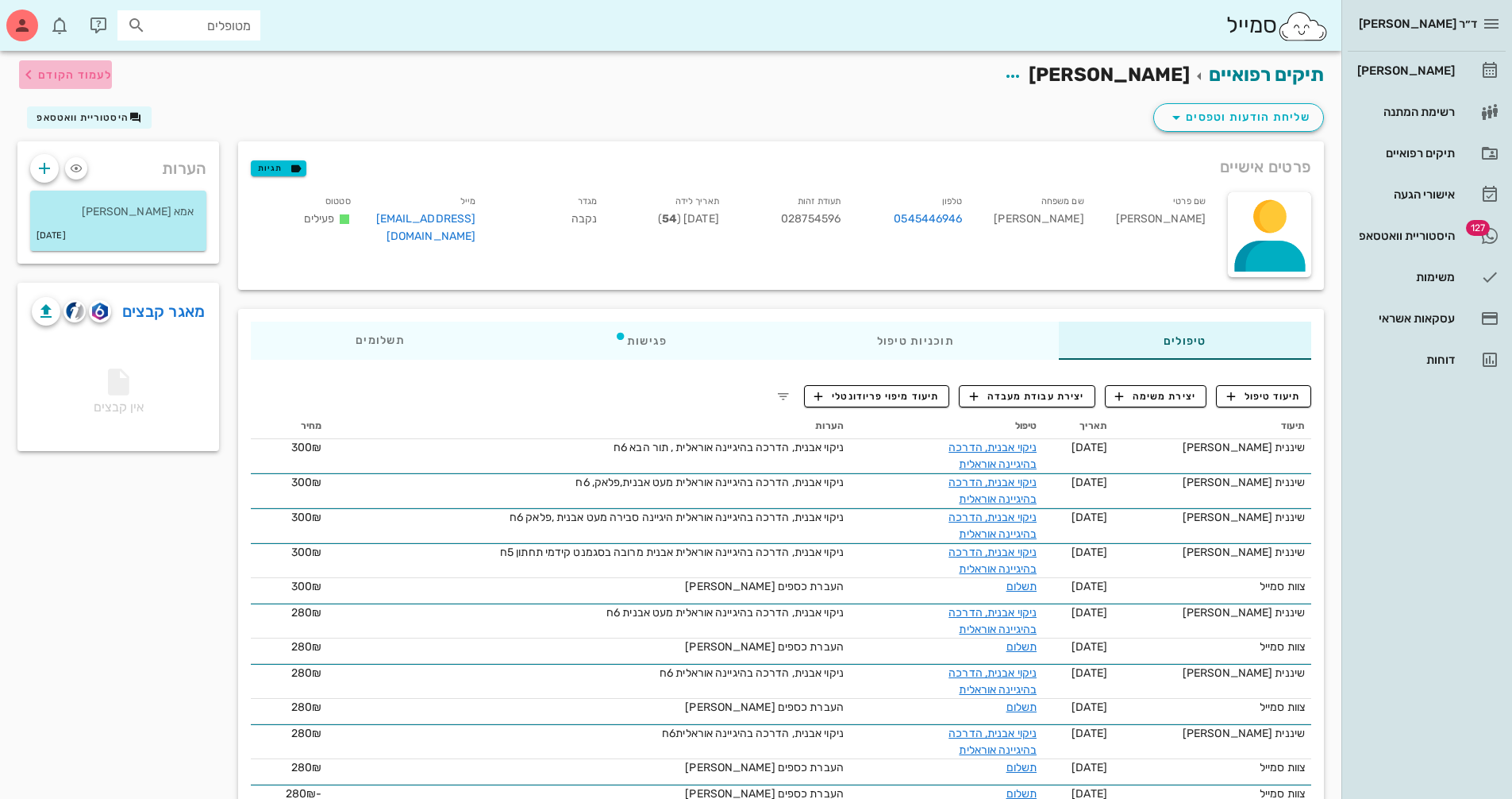
click at [100, 78] on span "לעמוד הקודם" at bounding box center [75, 76] width 74 height 14
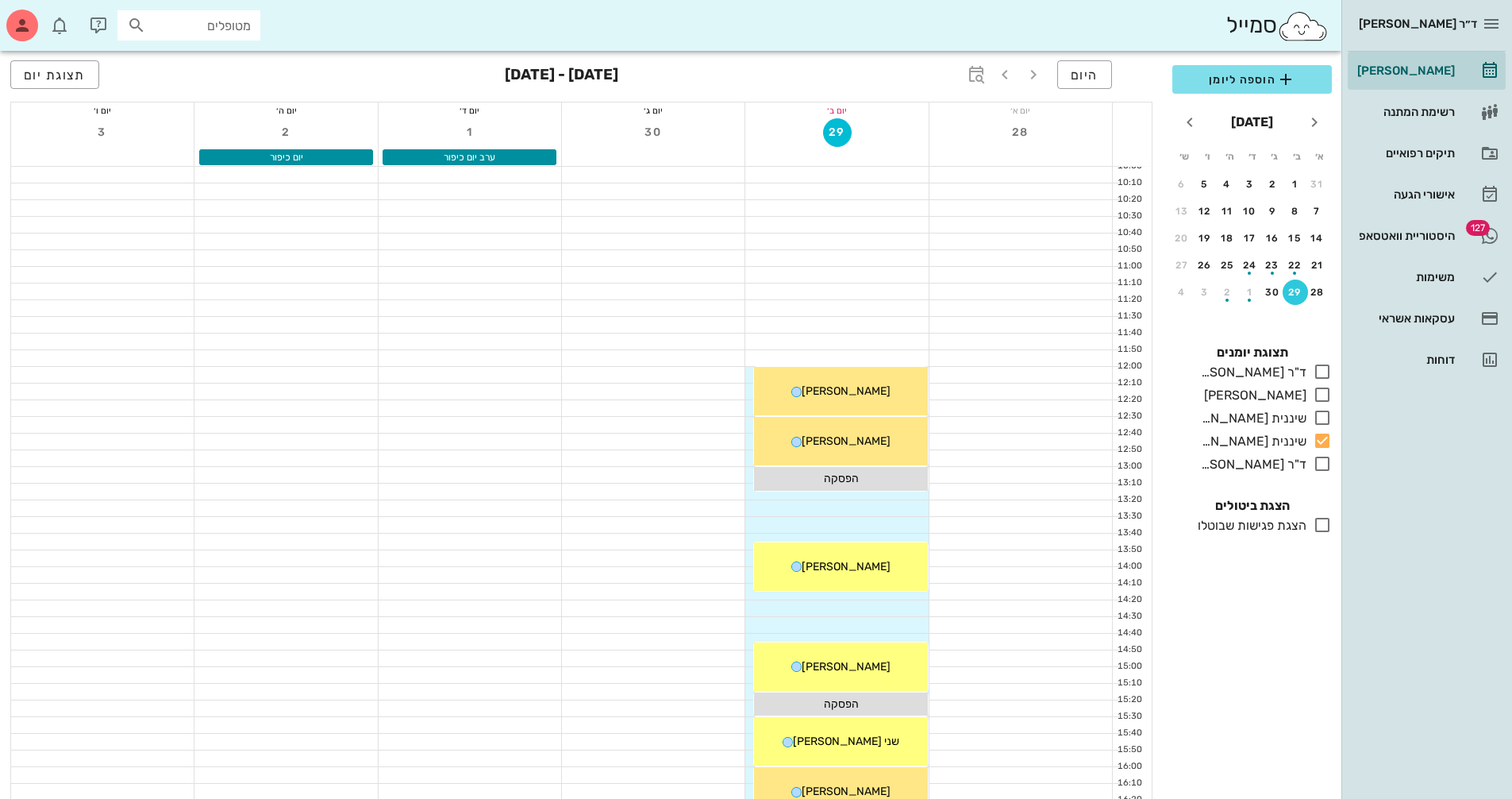
scroll to position [276, 0]
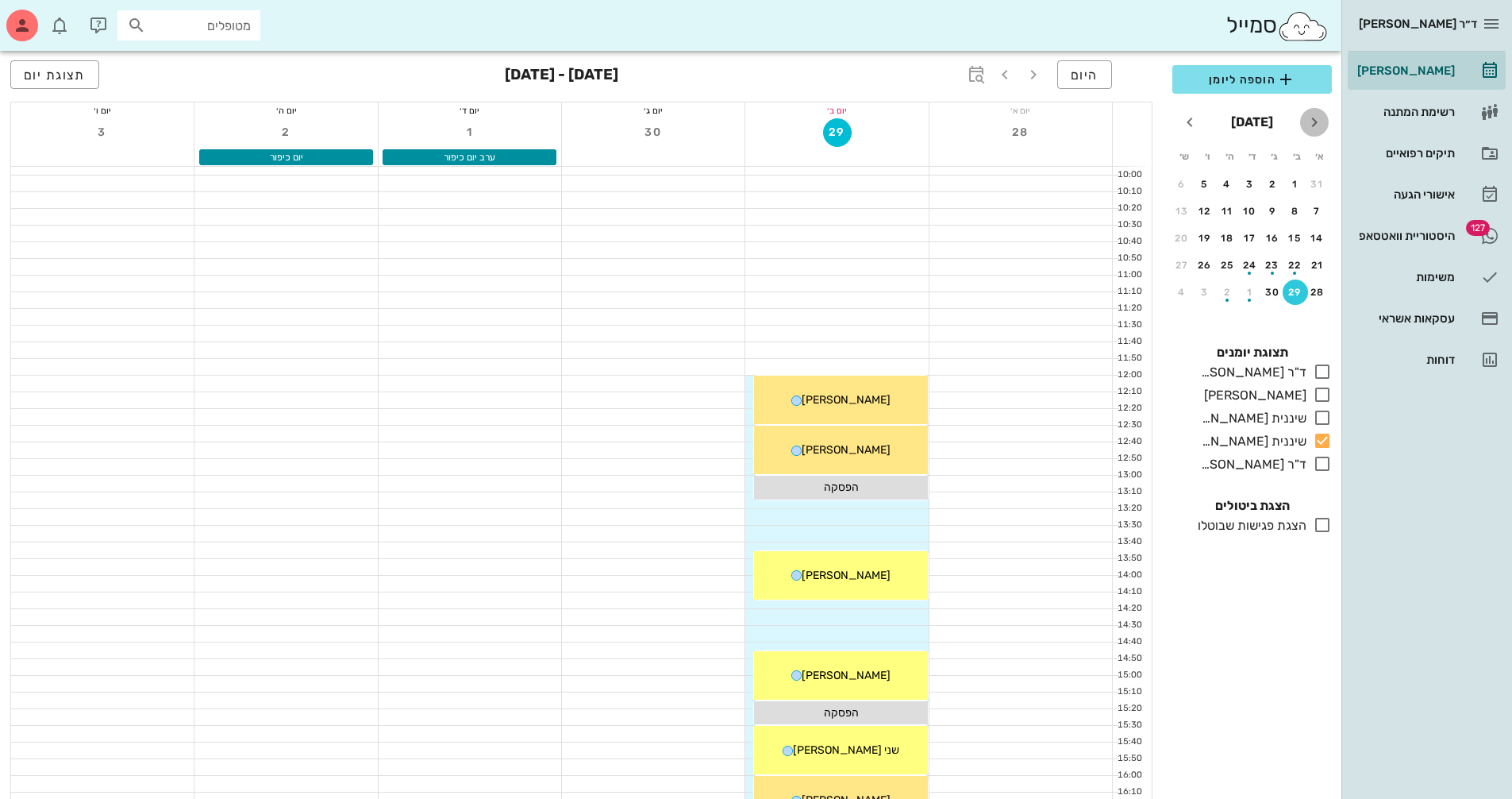
click at [1302, 123] on span "חודש שעבר" at bounding box center [1314, 122] width 28 height 19
click at [1184, 119] on icon "חודש הבא" at bounding box center [1189, 122] width 19 height 19
click at [1291, 217] on div "button" at bounding box center [1295, 214] width 26 height 9
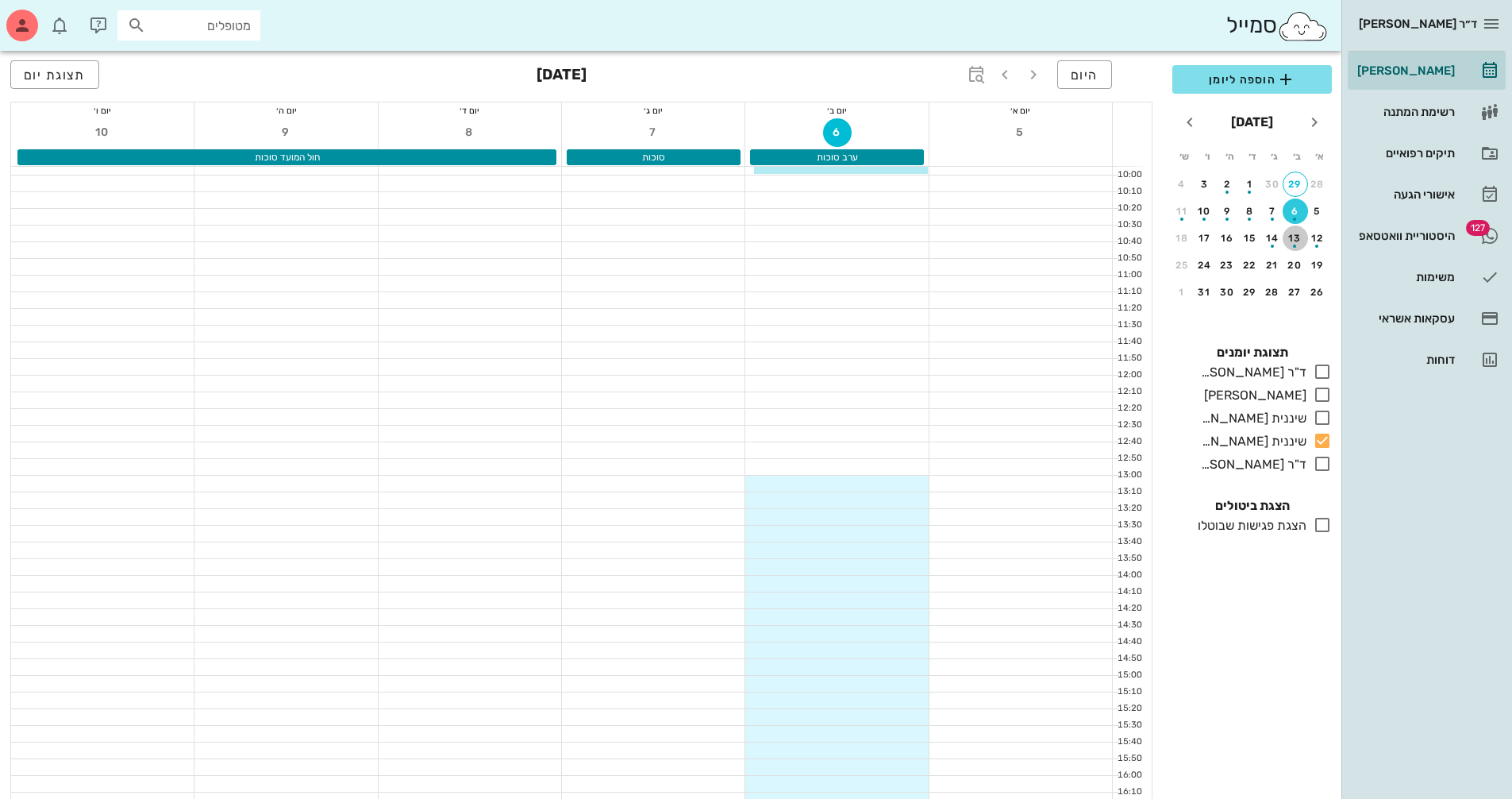
click at [1297, 238] on div "button" at bounding box center [1295, 241] width 26 height 9
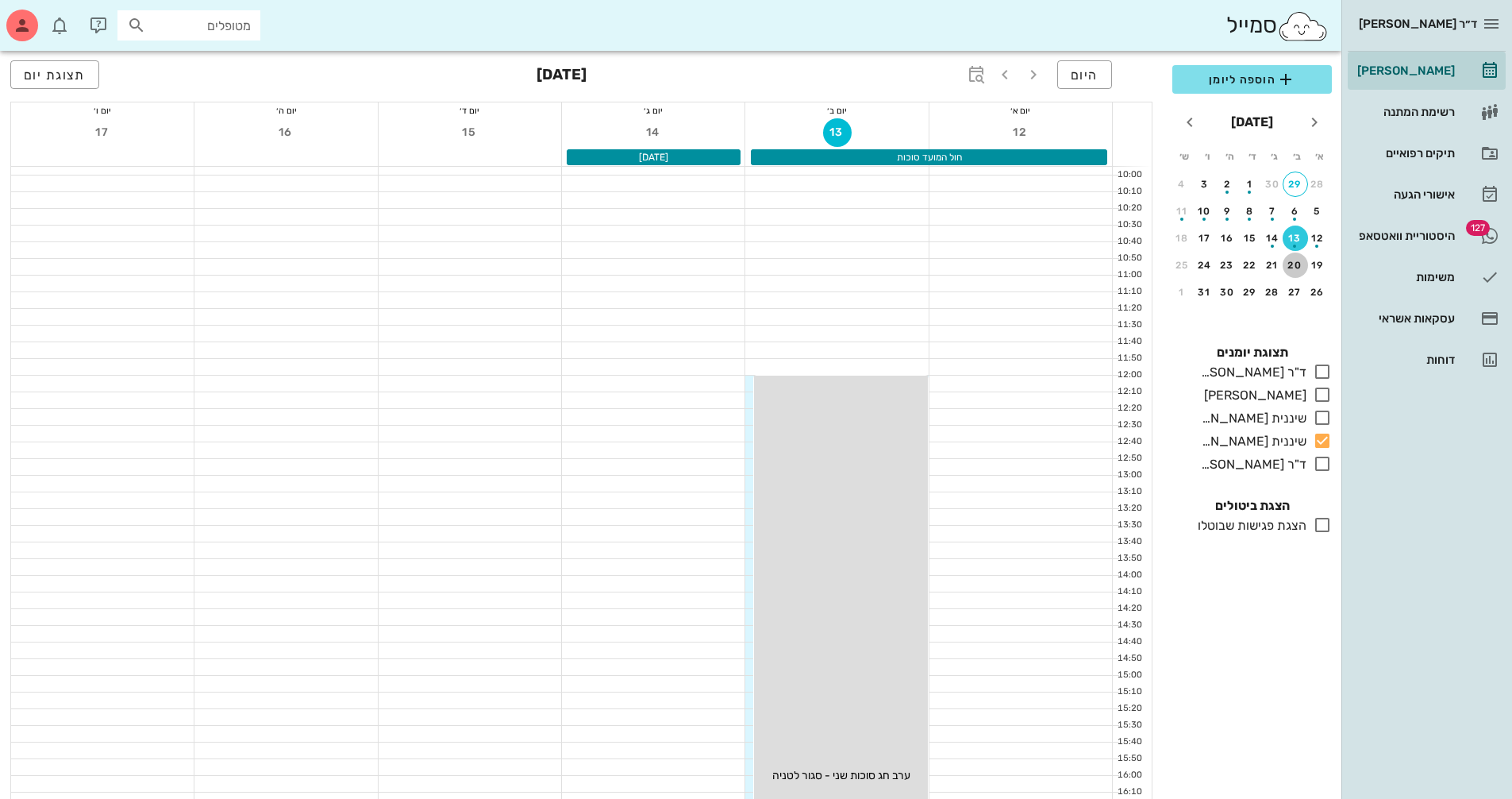
click at [1296, 272] on button "20" at bounding box center [1295, 265] width 26 height 26
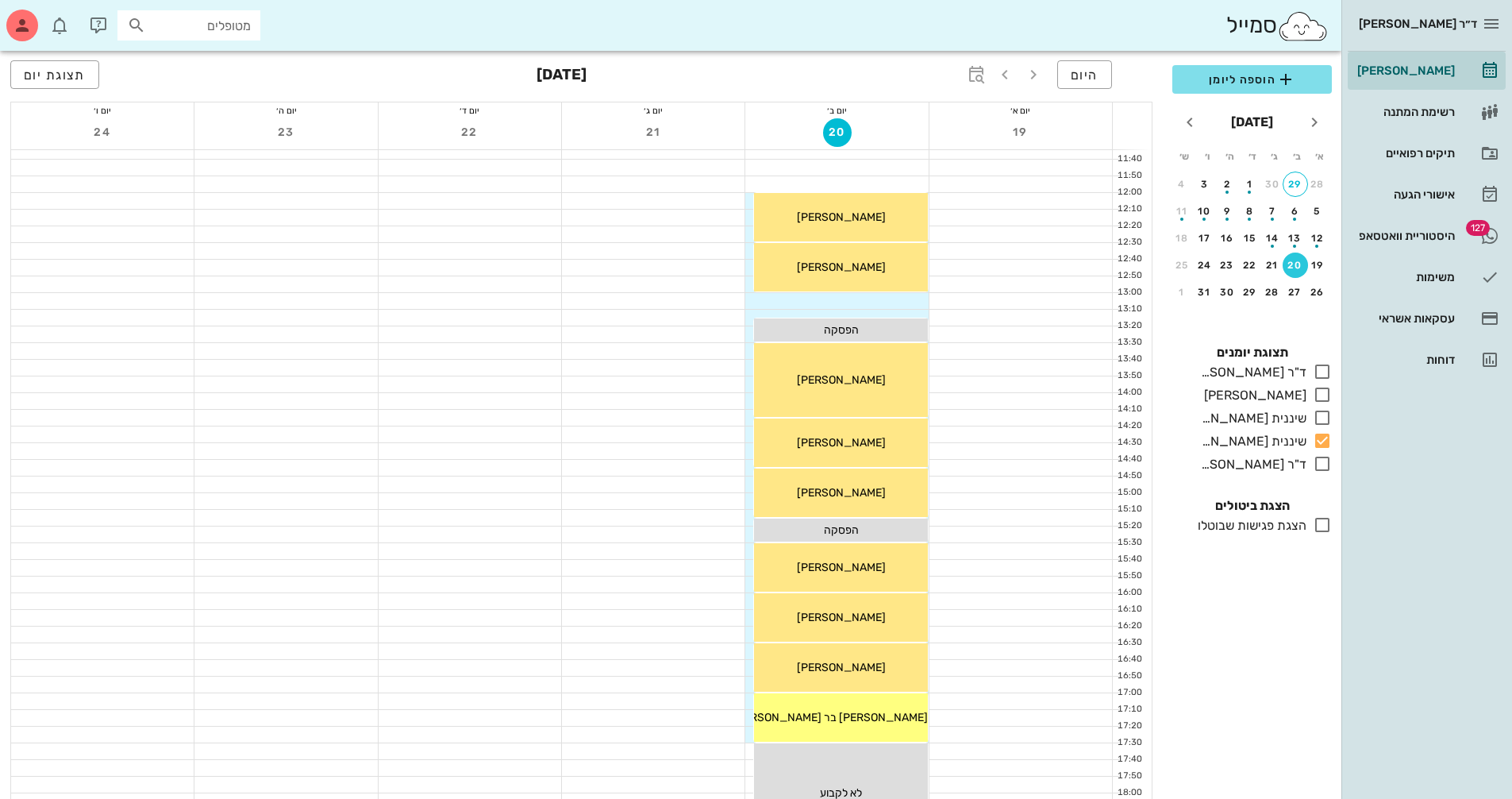
scroll to position [434, 0]
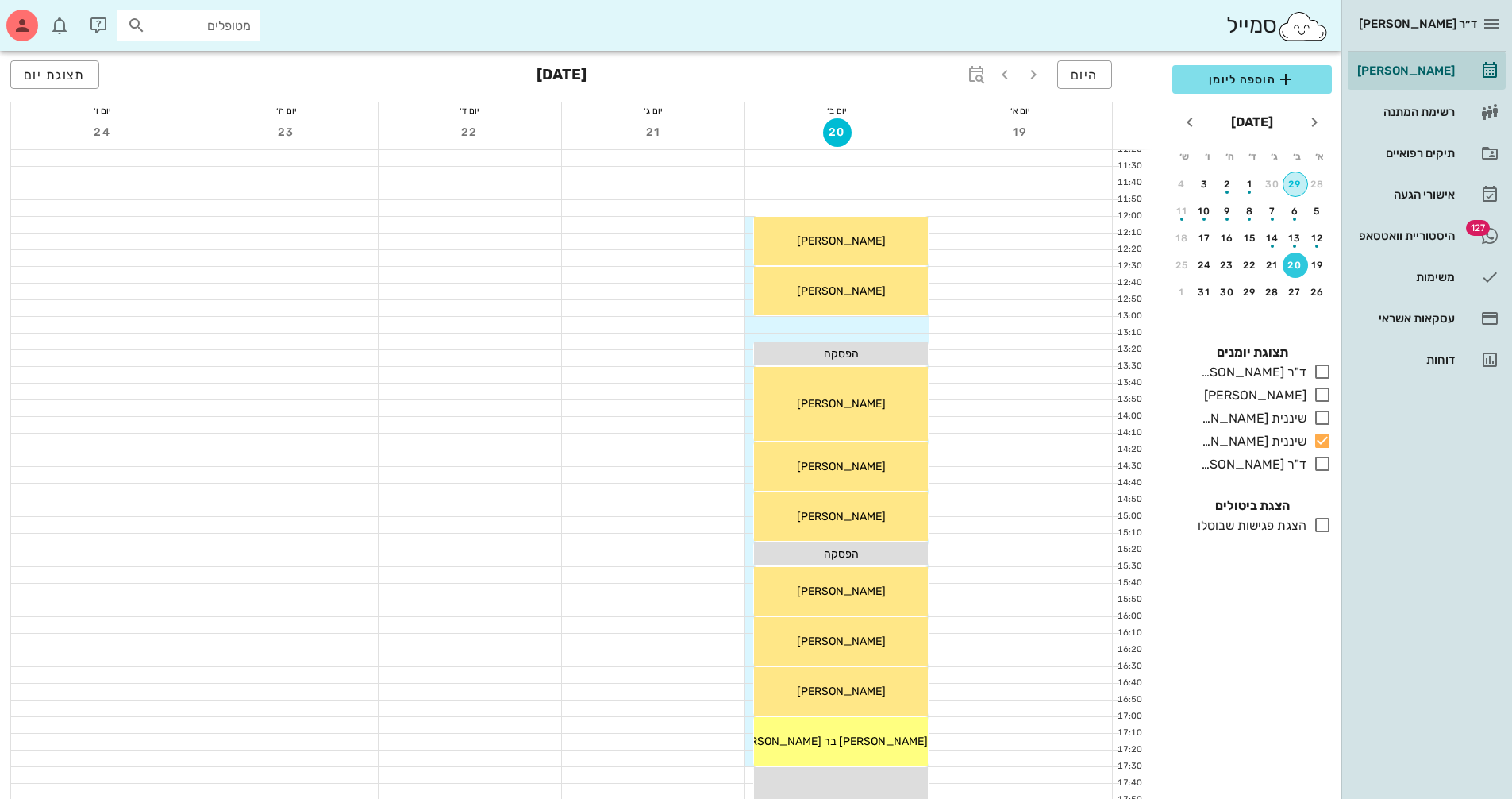
click at [1289, 181] on div "29" at bounding box center [1295, 184] width 24 height 11
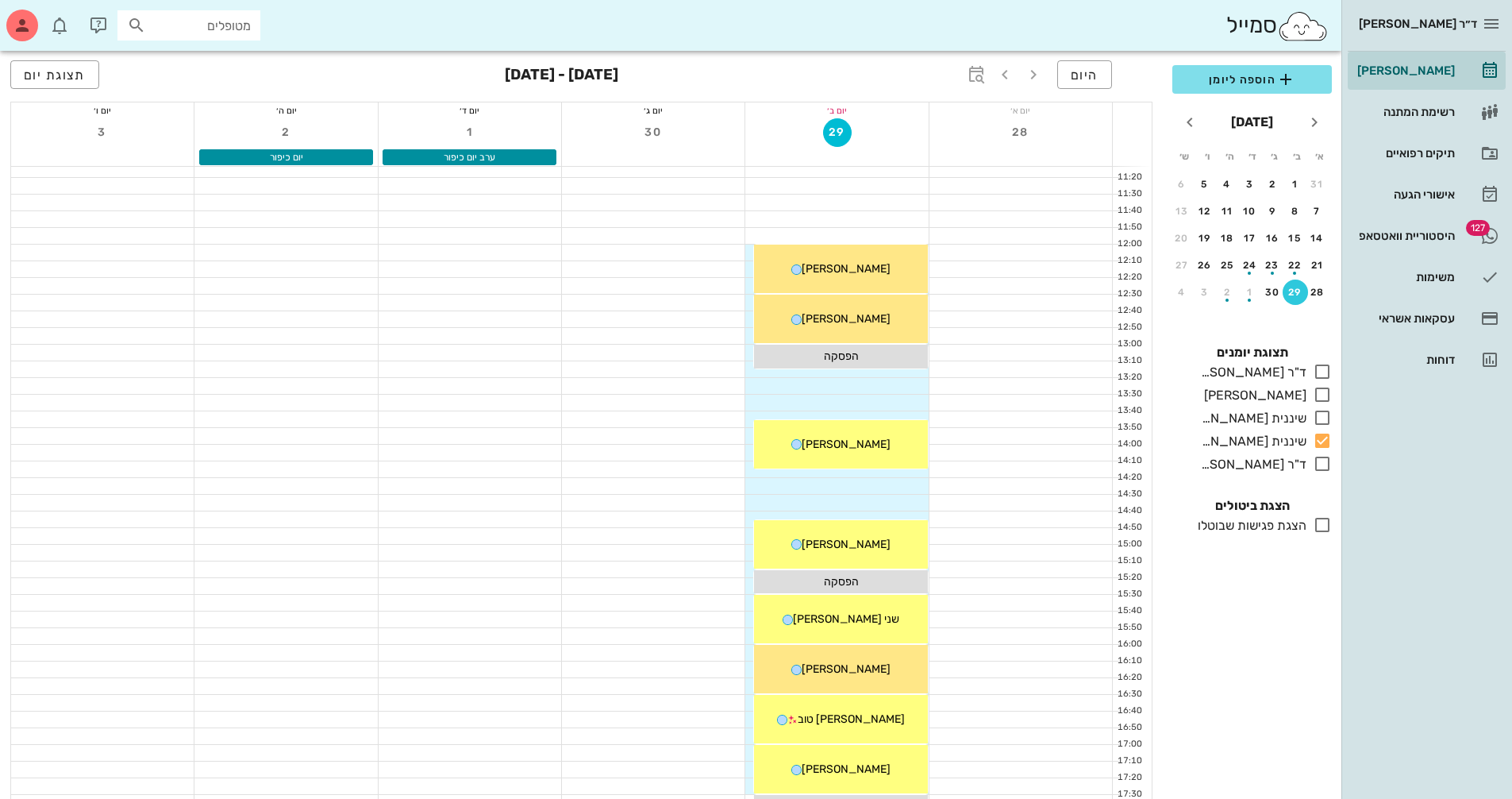
scroll to position [434, 0]
